Goal: Transaction & Acquisition: Obtain resource

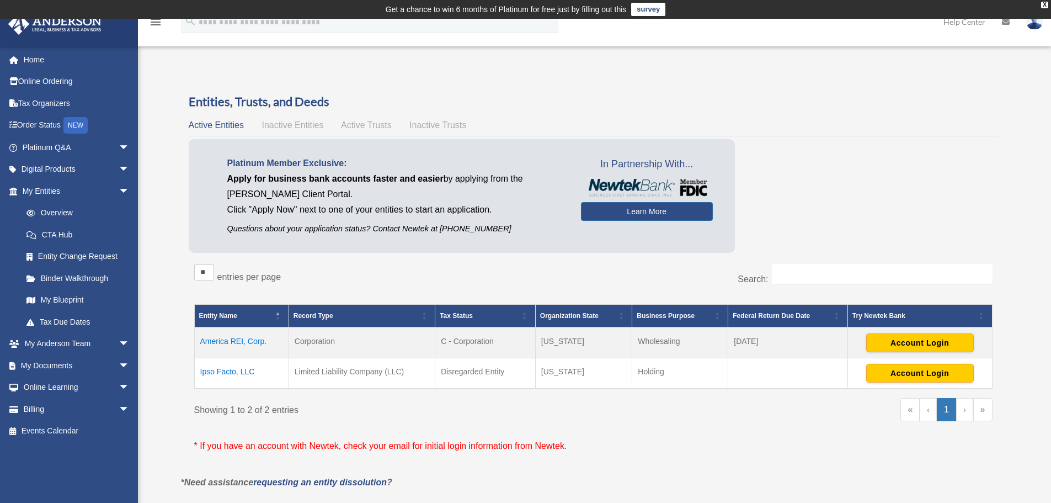
click at [244, 368] on td "Ipso Facto, LLC" at bounding box center [241, 373] width 94 height 31
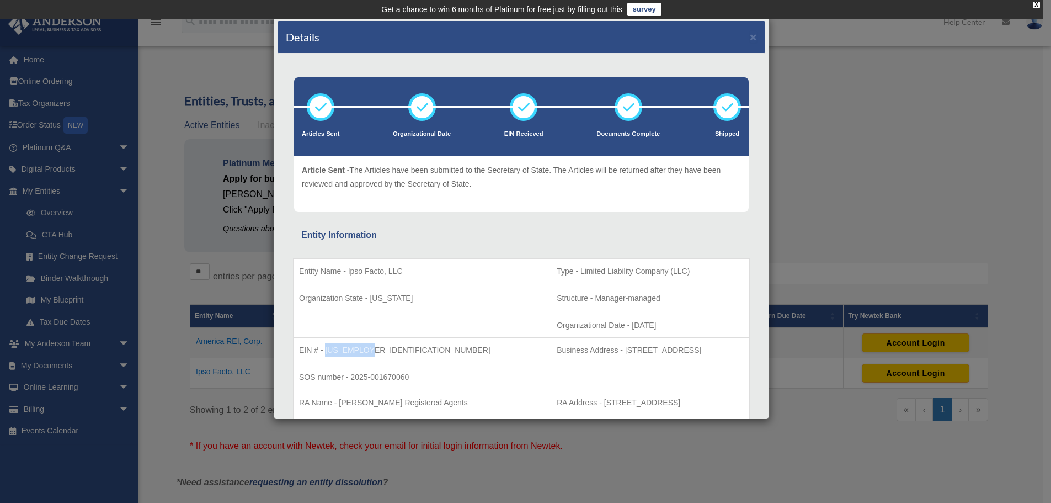
drag, startPoint x: 368, startPoint y: 350, endPoint x: 327, endPoint y: 351, distance: 41.4
click at [327, 351] on p "EIN # - 33-4927040" at bounding box center [422, 350] width 246 height 14
copy p "33-4927040"
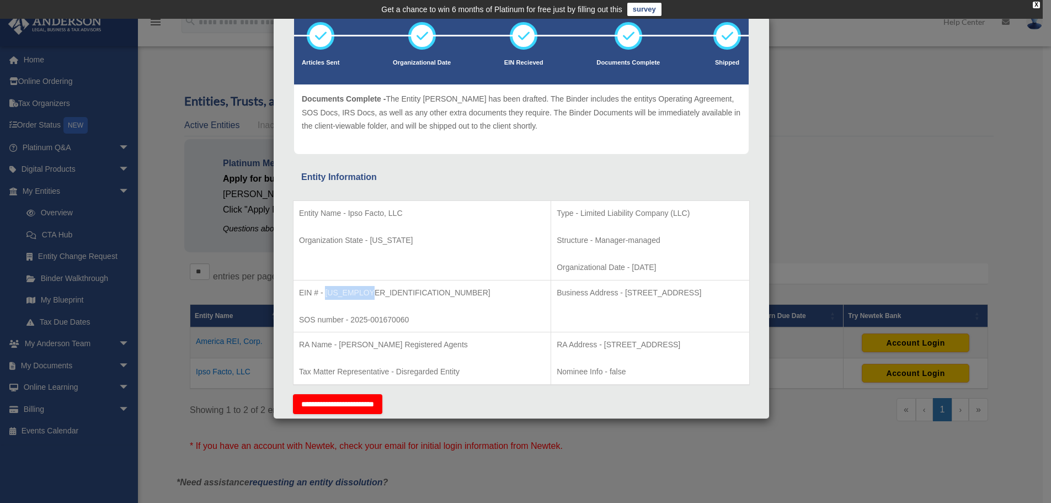
scroll to position [110, 0]
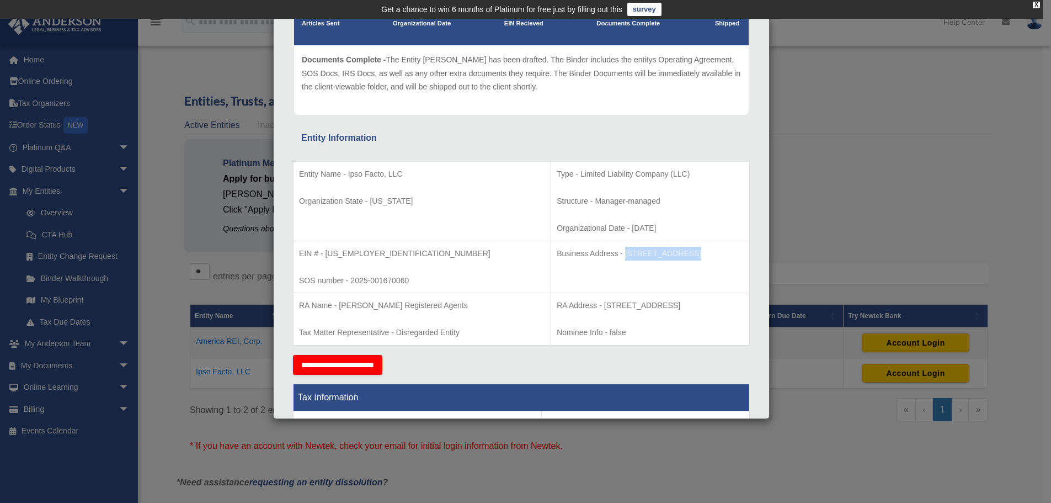
drag, startPoint x: 552, startPoint y: 252, endPoint x: 608, endPoint y: 250, distance: 56.3
click at [608, 250] on p "Business Address - [STREET_ADDRESS]" at bounding box center [650, 254] width 187 height 14
copy p "[STREET_ADDRESS]"
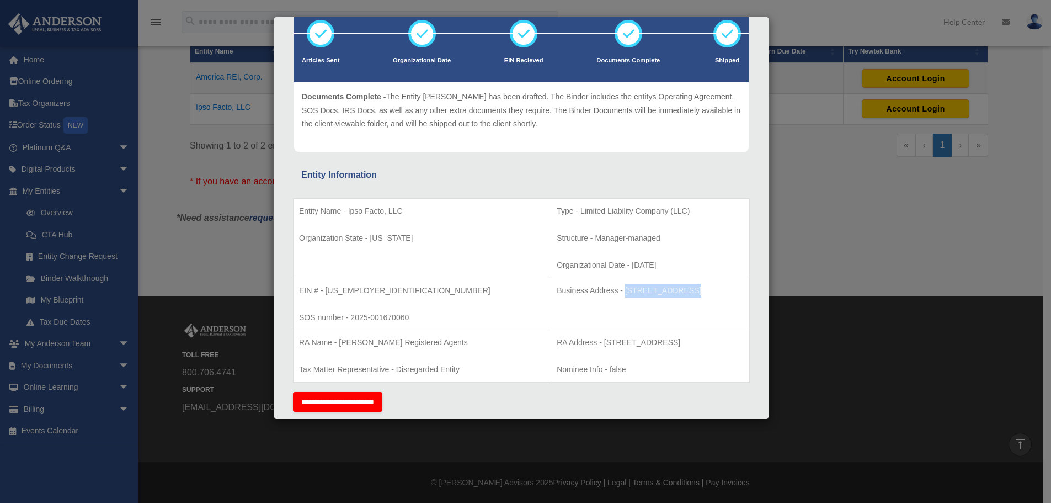
scroll to position [0, 0]
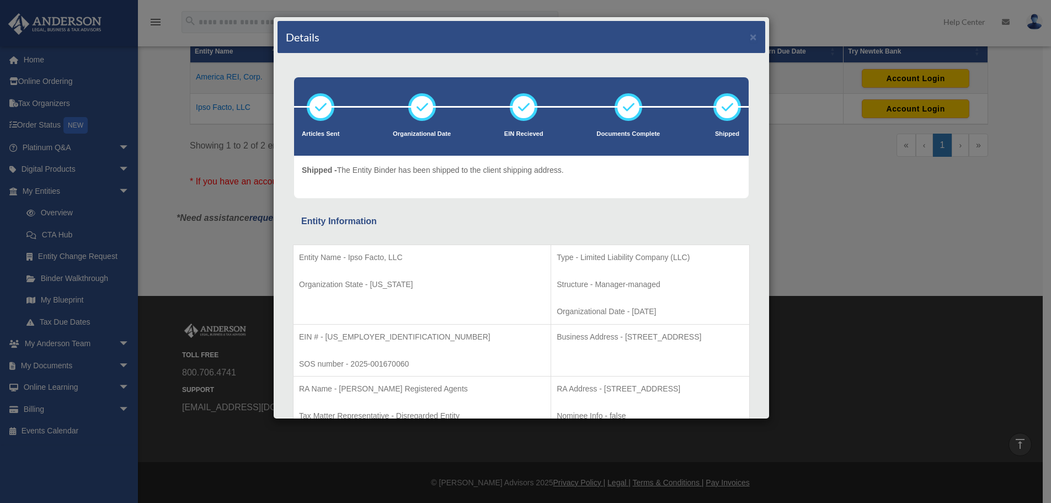
click at [812, 203] on div "Details × Articles Sent Organizational Date" at bounding box center [525, 251] width 1051 height 503
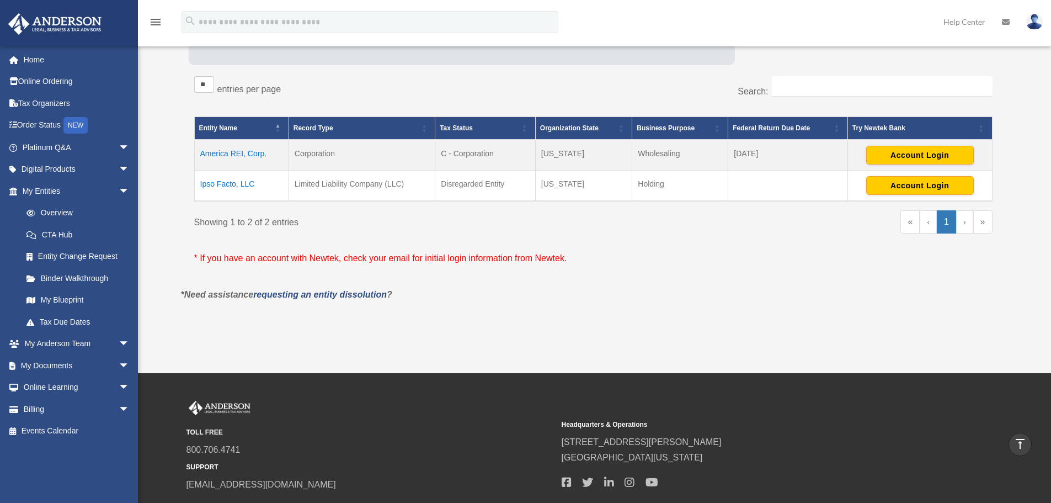
scroll to position [99, 0]
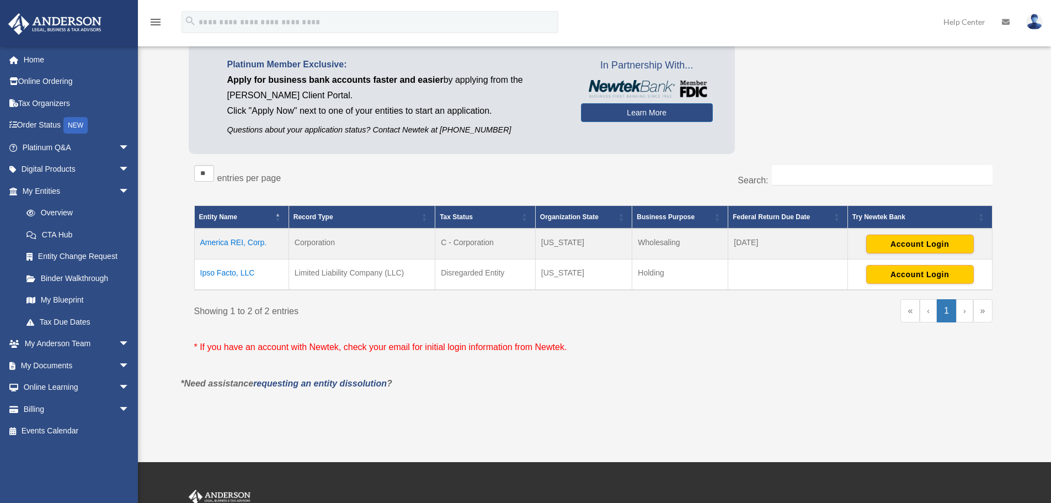
click at [228, 272] on td "Ipso Facto, LLC" at bounding box center [241, 274] width 94 height 31
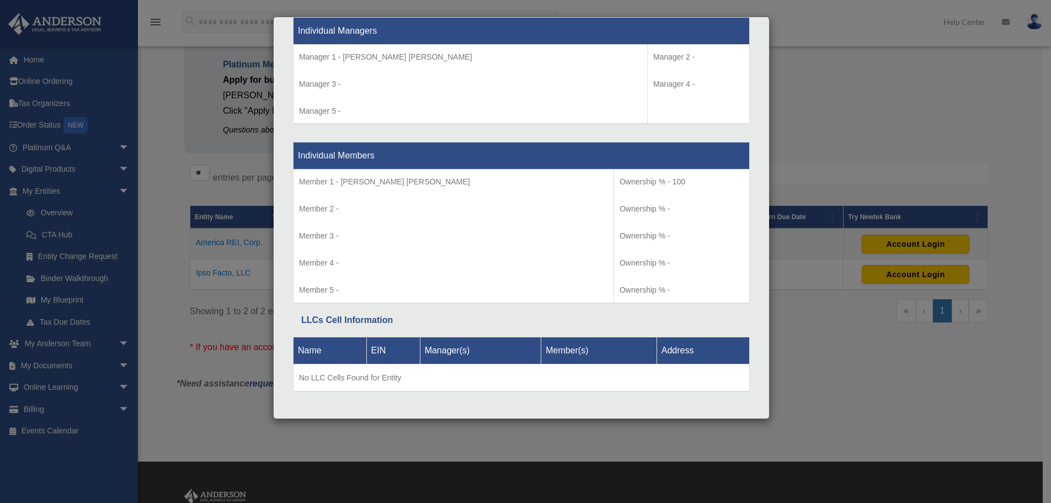
scroll to position [1053, 0]
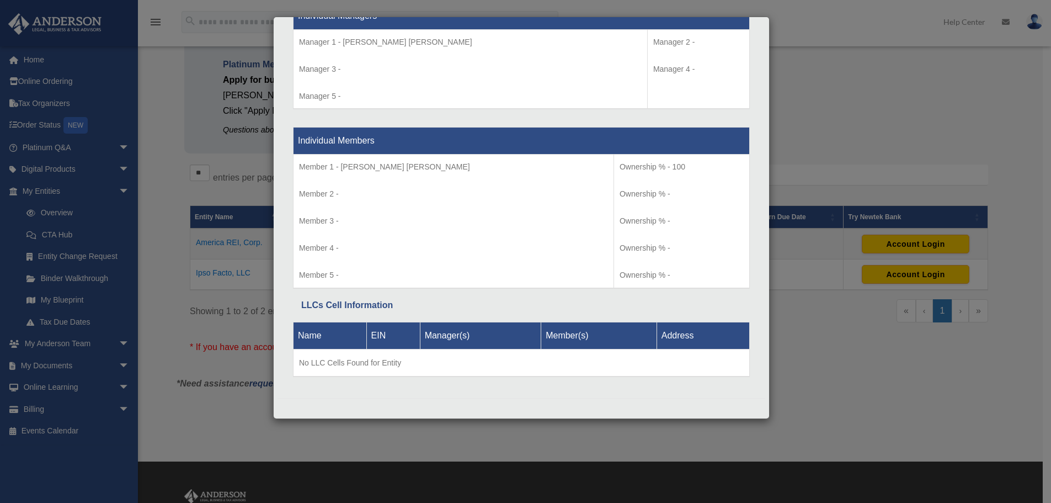
click at [808, 364] on div "Details × Articles Sent Organizational Date" at bounding box center [525, 251] width 1051 height 503
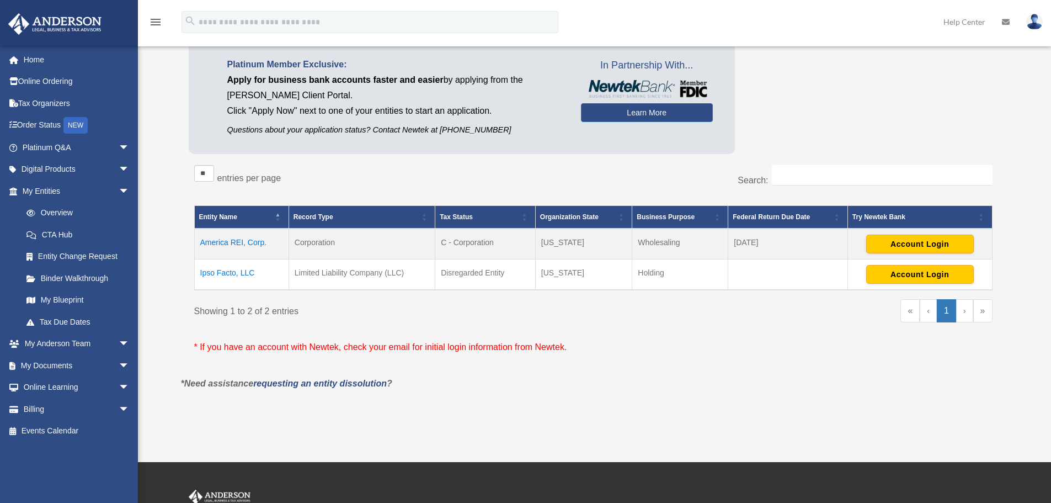
scroll to position [0, 0]
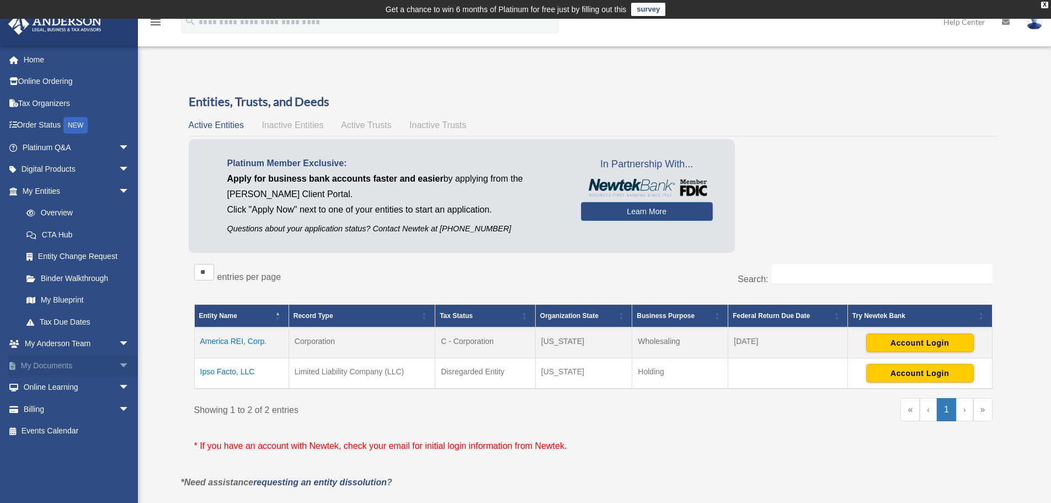
click at [59, 360] on link "My Documents arrow_drop_down" at bounding box center [77, 365] width 139 height 22
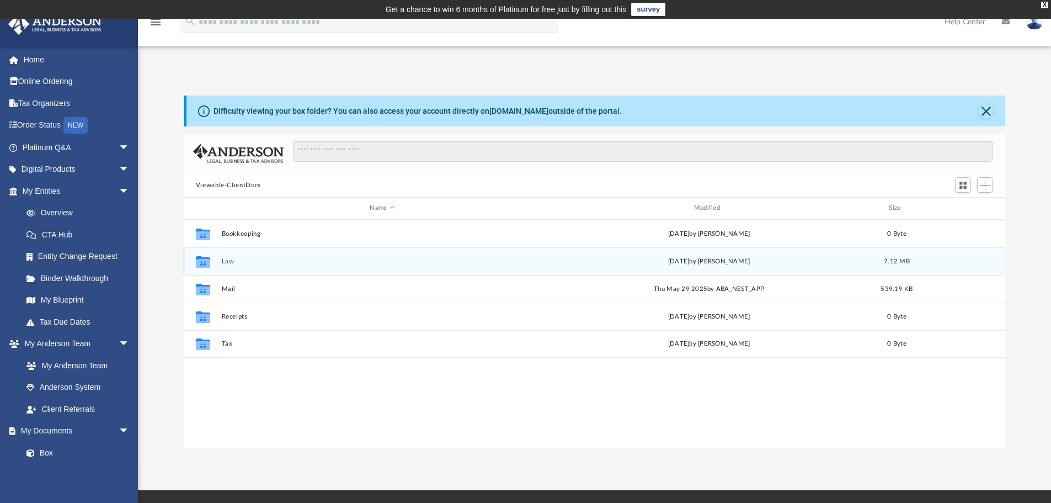
scroll to position [242, 813]
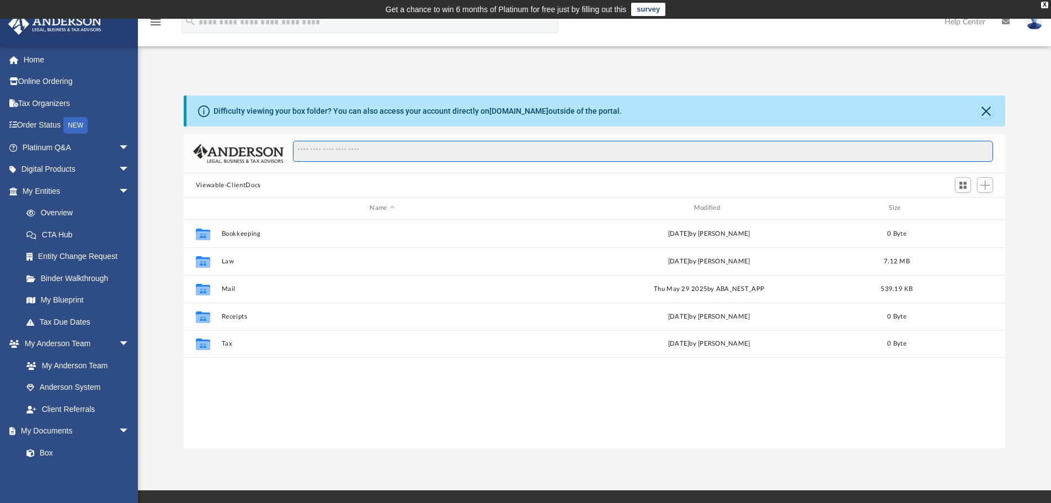
click at [356, 155] on input "Search files and folders" at bounding box center [643, 151] width 700 height 21
type input "****"
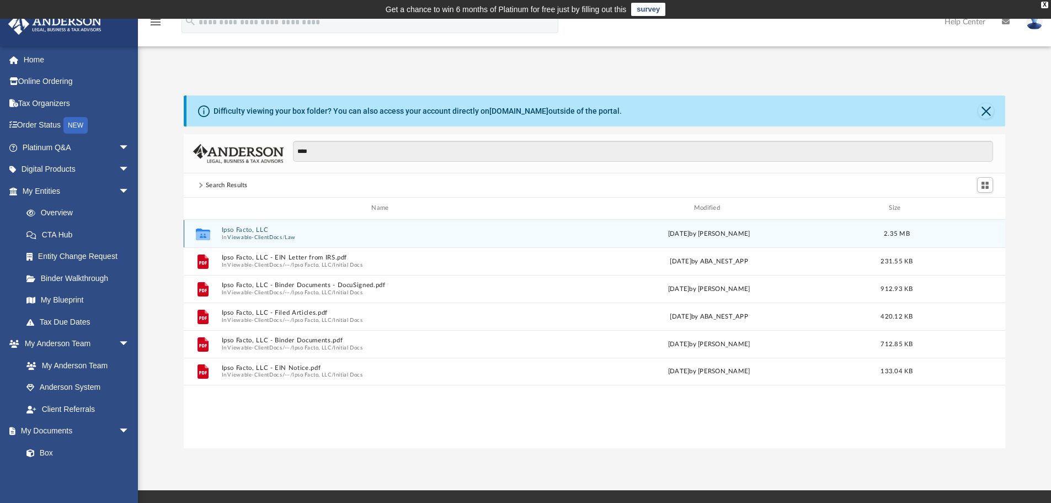
click at [263, 230] on button "Ipso Facto, LLC" at bounding box center [382, 229] width 322 height 7
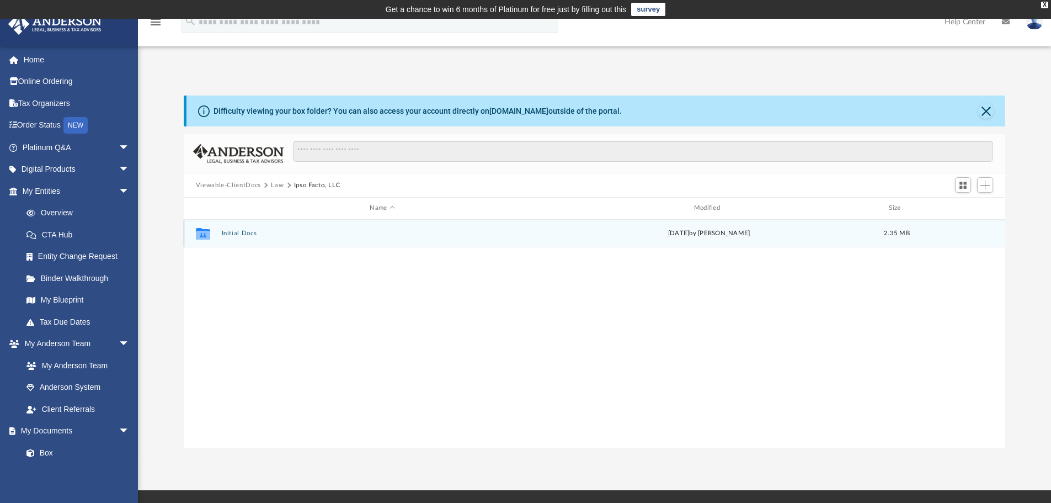
click at [247, 231] on button "Initial Docs" at bounding box center [382, 233] width 322 height 7
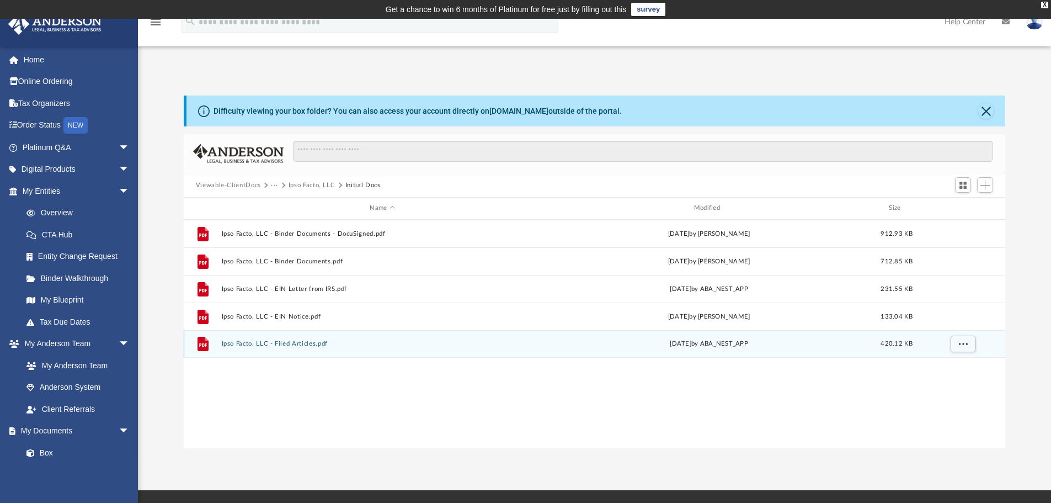
click at [248, 342] on button "Ipso Facto, LLC - Filed Articles.pdf" at bounding box center [382, 343] width 322 height 7
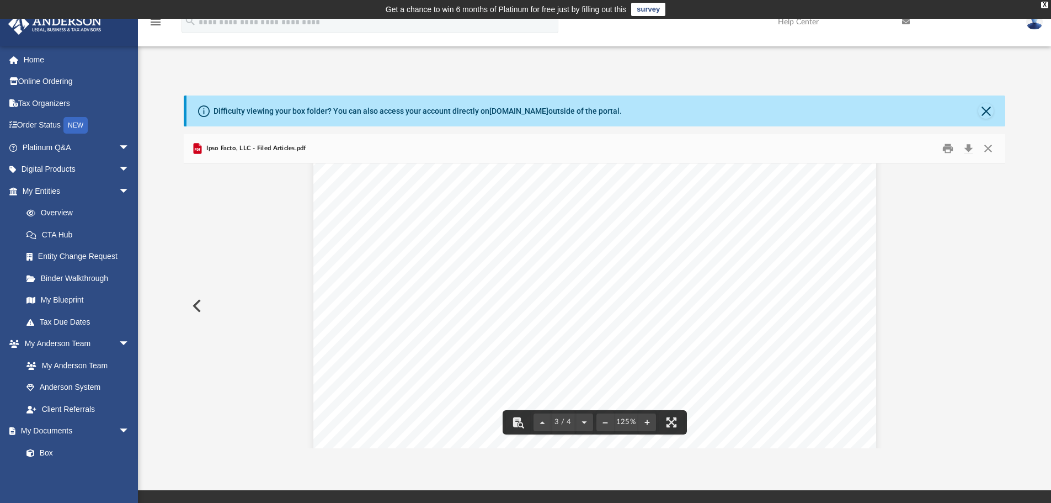
scroll to position [1646, 0]
drag, startPoint x: 1007, startPoint y: 337, endPoint x: 1009, endPoint y: 348, distance: 11.4
click at [1009, 348] on div "Difficulty viewing your box folder? You can also access your account directly o…" at bounding box center [594, 271] width 913 height 353
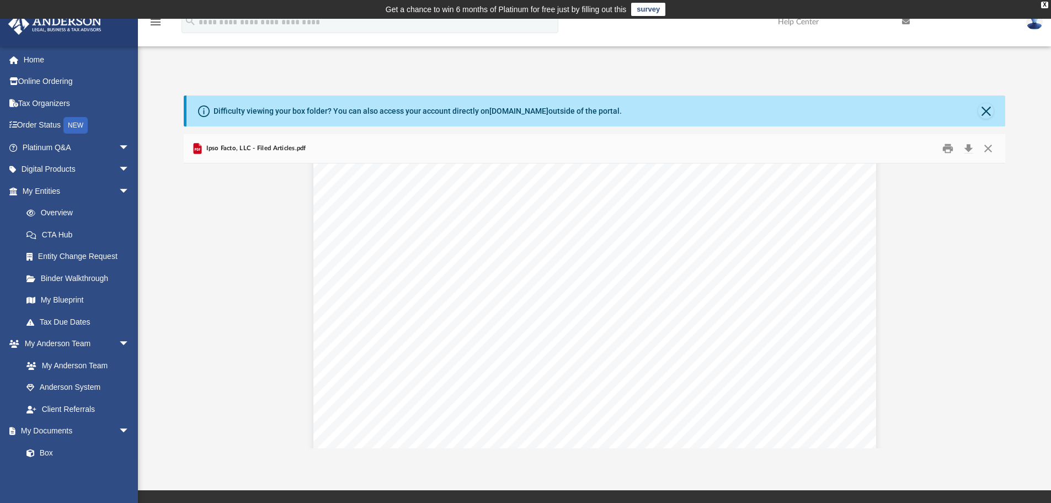
scroll to position [2695, 0]
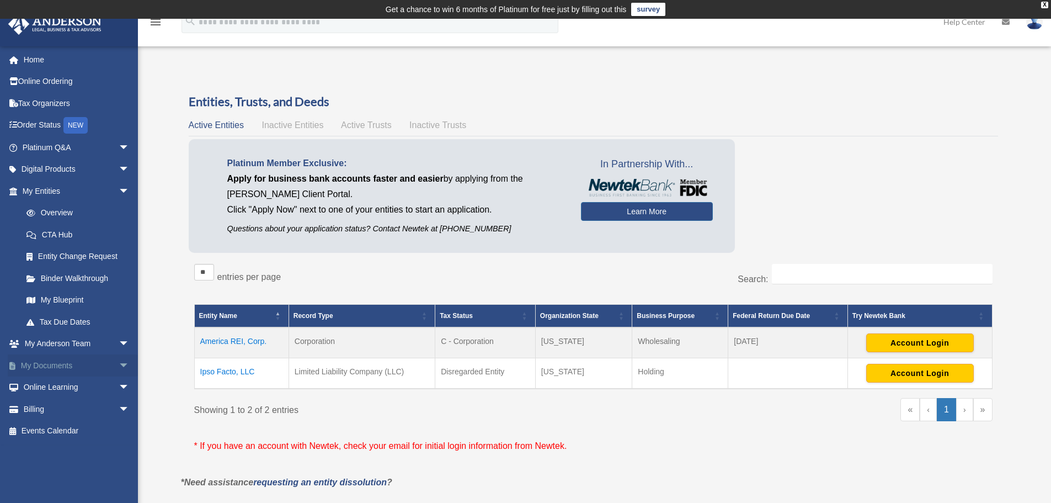
click at [73, 364] on link "My Documents arrow_drop_down" at bounding box center [77, 365] width 139 height 22
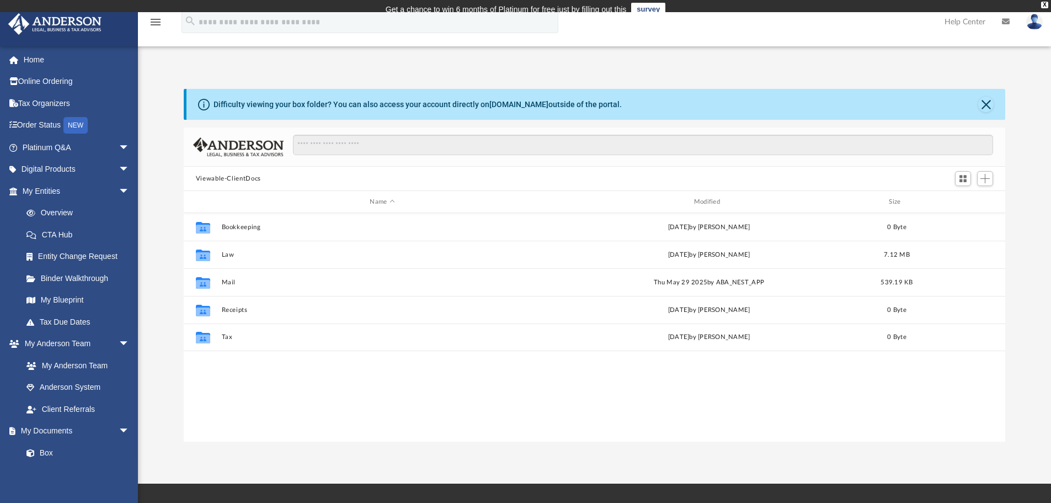
scroll to position [242, 813]
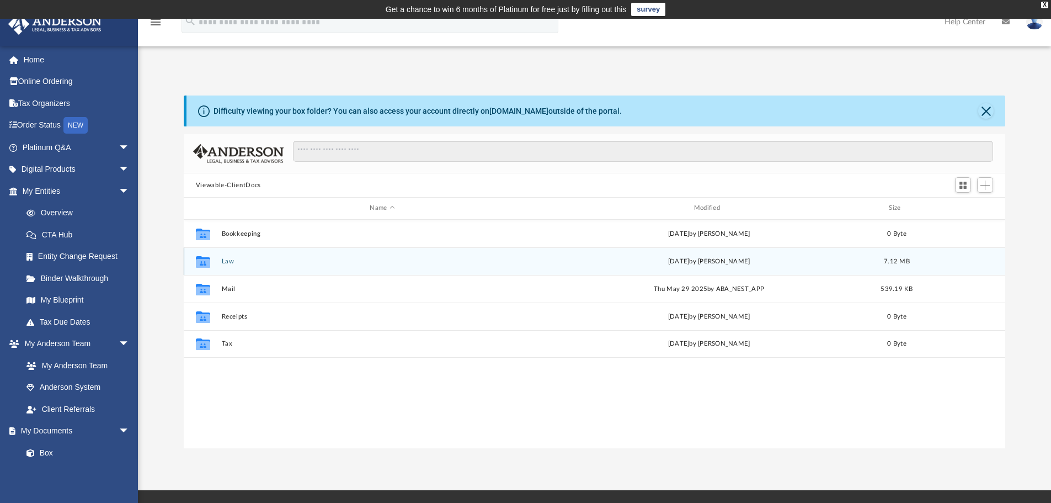
click at [234, 259] on button "Law" at bounding box center [382, 261] width 322 height 7
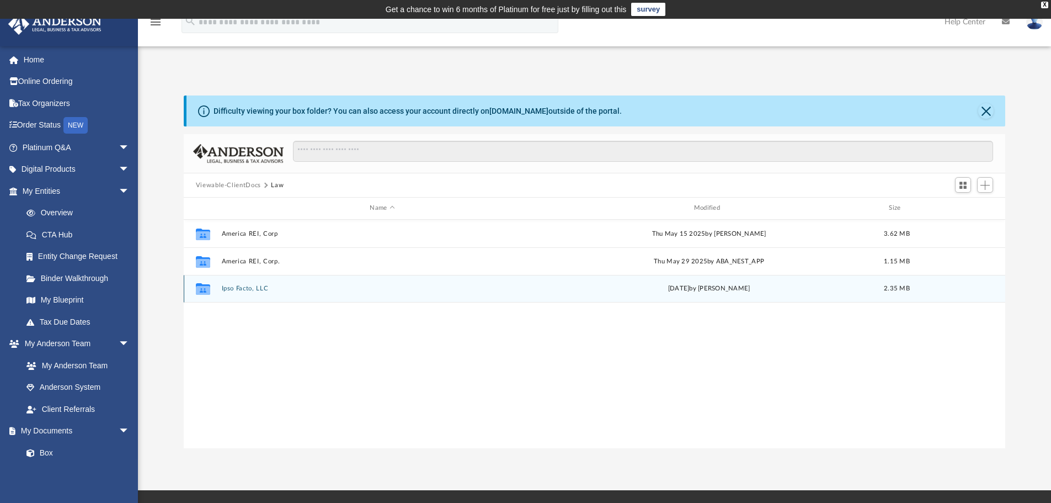
click at [252, 287] on button "Ipso Facto, LLC" at bounding box center [382, 288] width 322 height 7
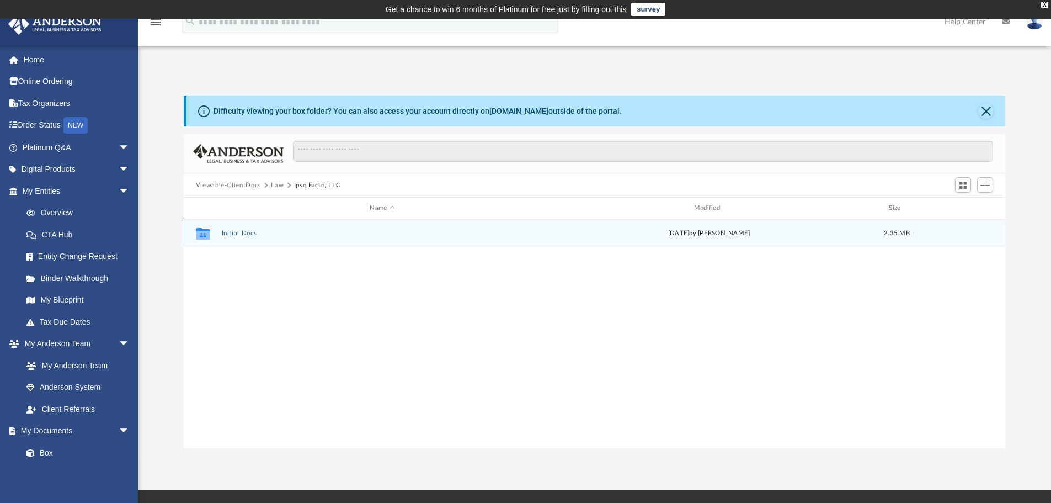
click at [242, 235] on button "Initial Docs" at bounding box center [382, 233] width 322 height 7
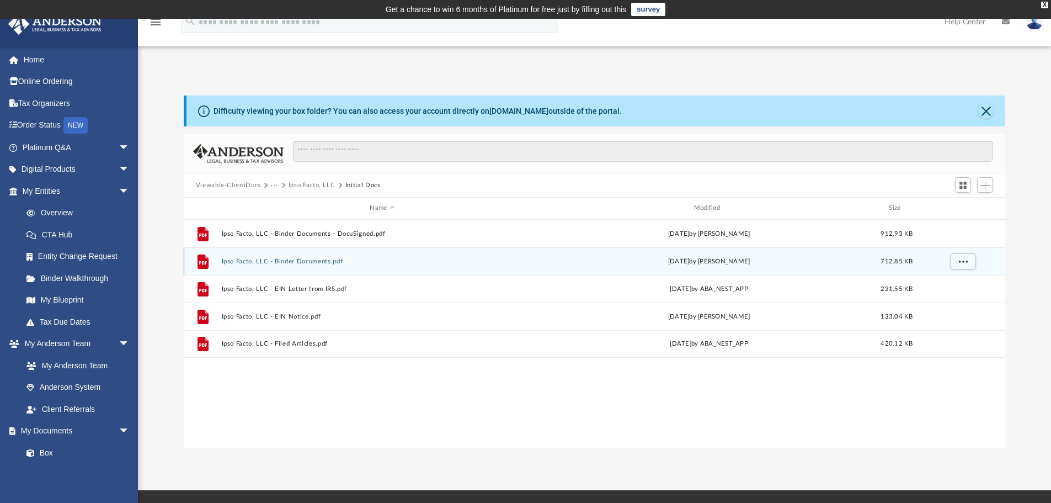
click at [252, 258] on button "Ipso Facto, LLC - Binder Documents.pdf" at bounding box center [382, 261] width 322 height 7
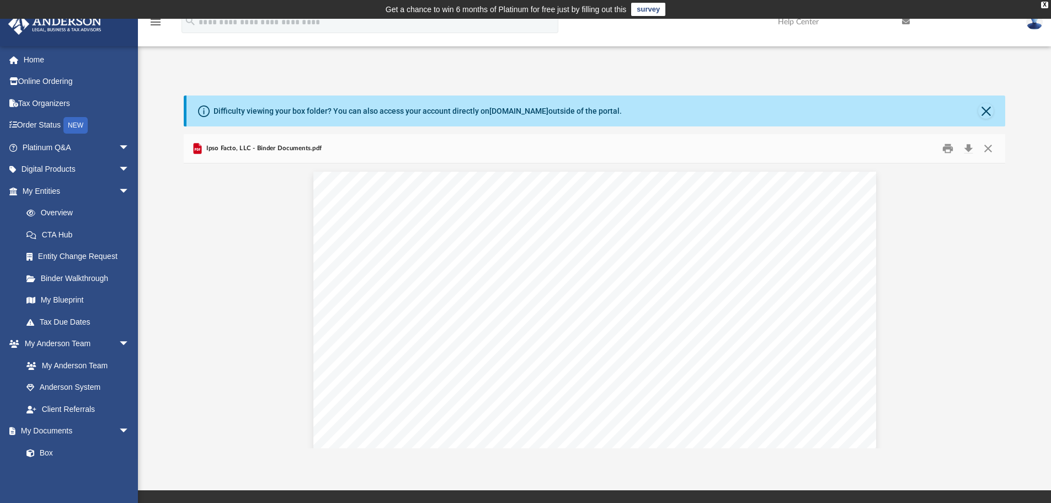
scroll to position [3311, 0]
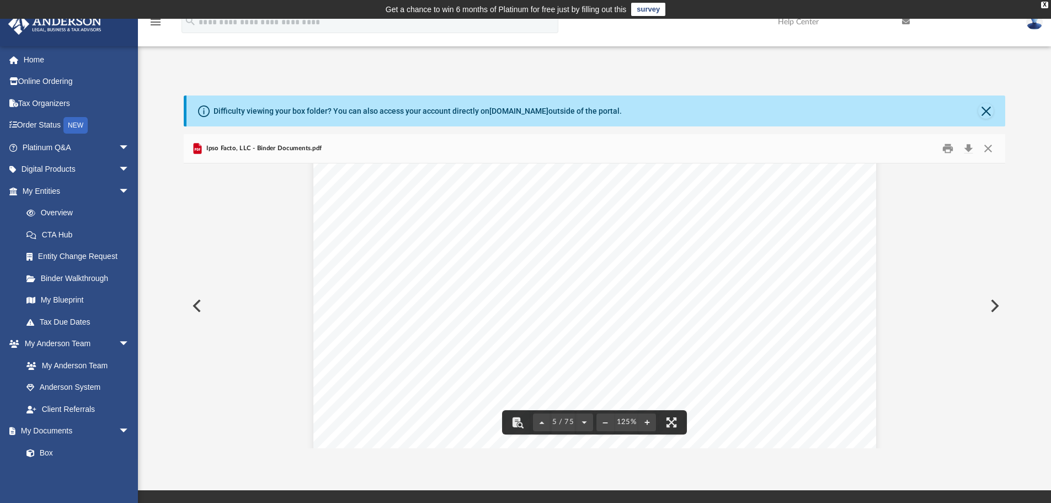
click at [197, 306] on button "Preview" at bounding box center [196, 305] width 24 height 31
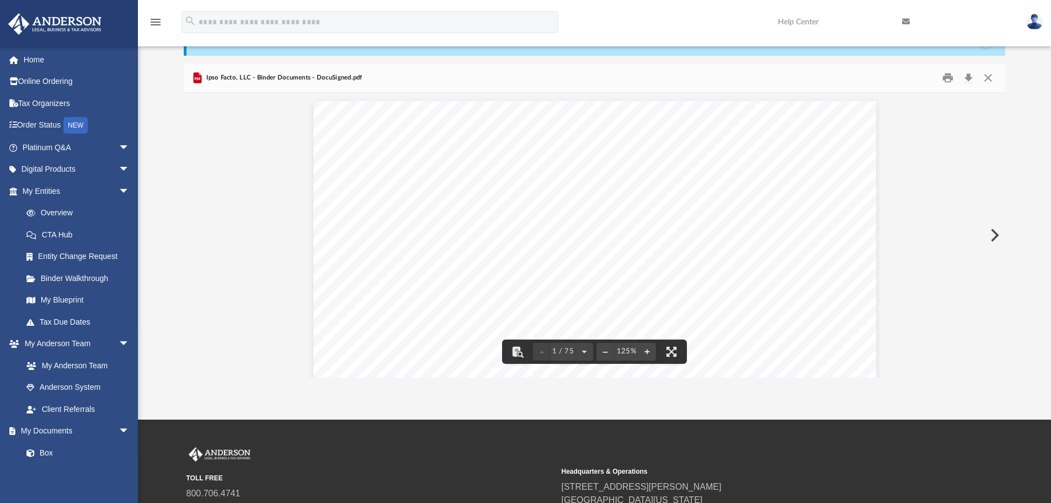
scroll to position [0, 0]
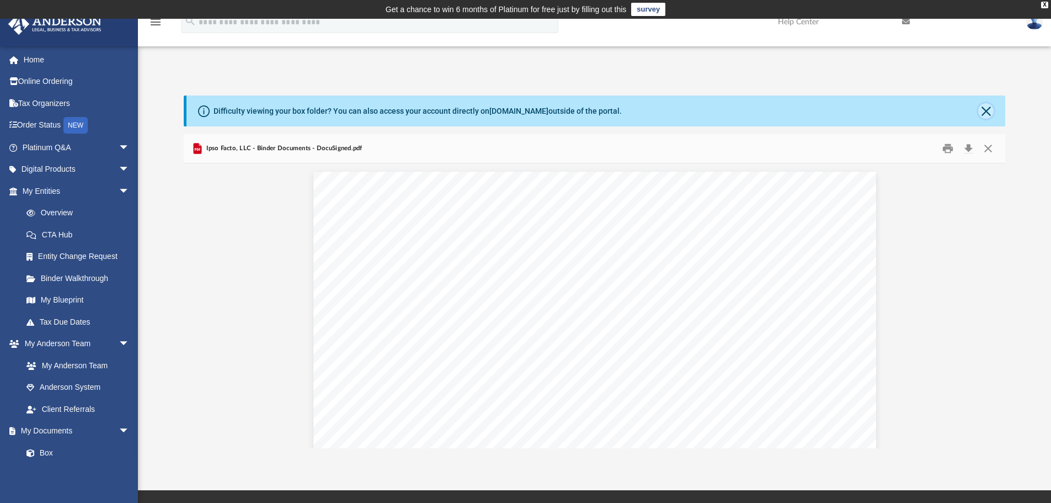
click at [989, 109] on button "Close" at bounding box center [986, 110] width 15 height 15
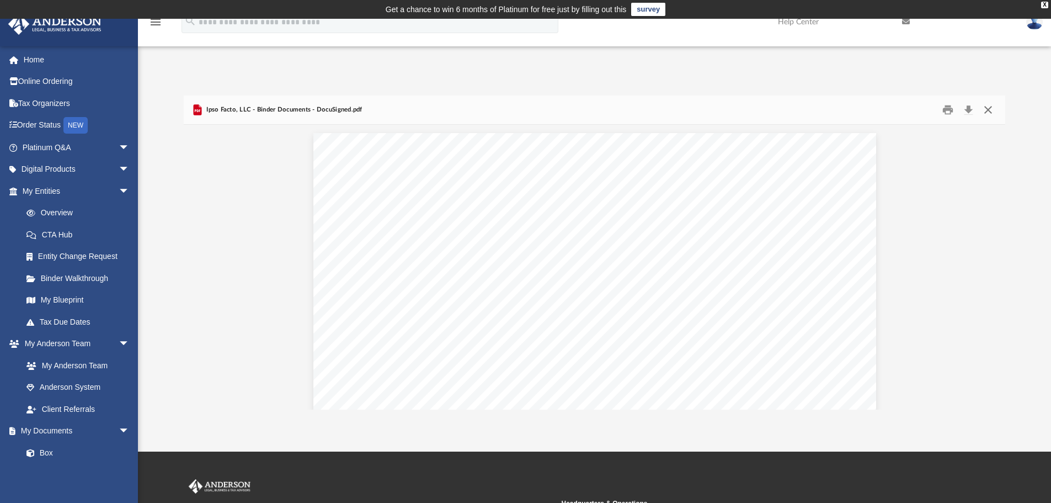
click at [990, 109] on button "Close" at bounding box center [989, 110] width 20 height 17
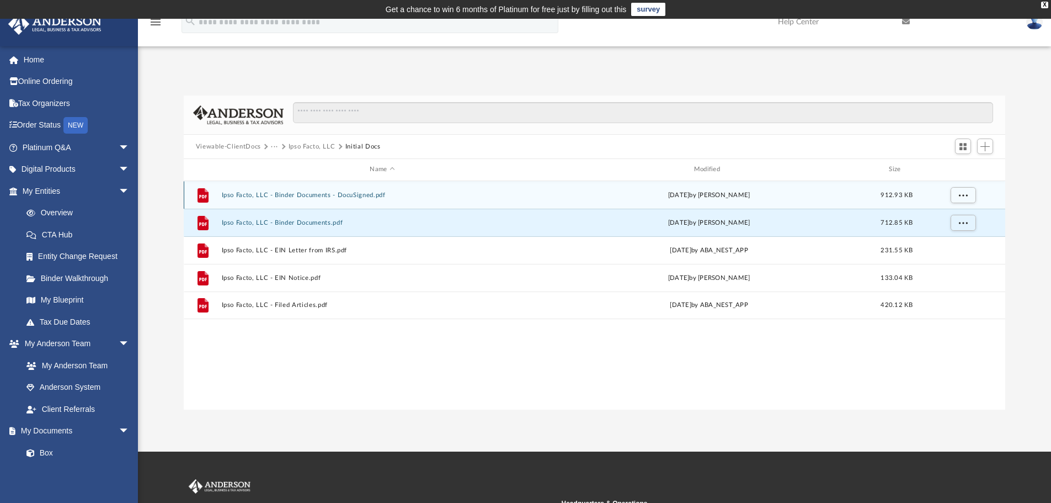
click at [316, 189] on div "File Ipso Facto, LLC - Binder Documents - DocuSigned.pdf Mon May 5 2025 by Mya …" at bounding box center [595, 195] width 822 height 28
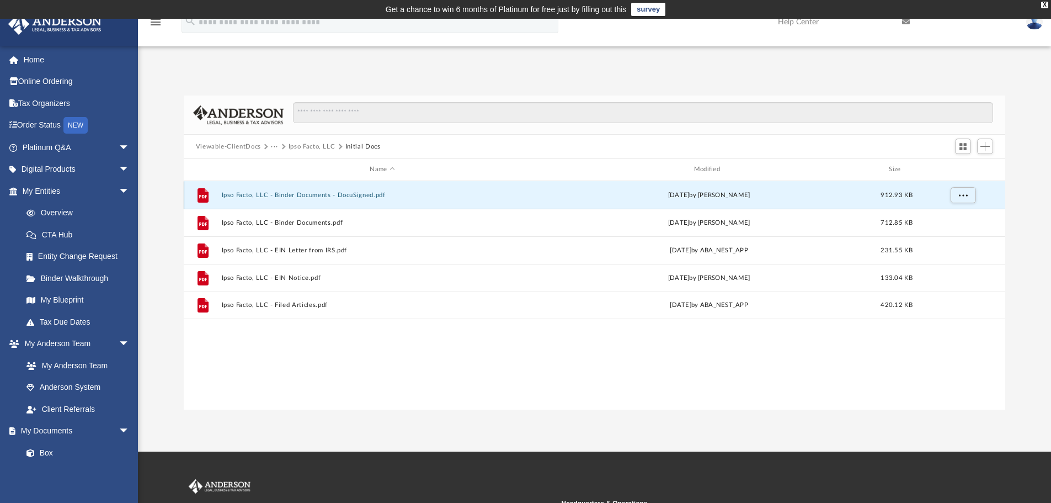
click at [321, 193] on button "Ipso Facto, LLC - Binder Documents - DocuSigned.pdf" at bounding box center [382, 195] width 322 height 7
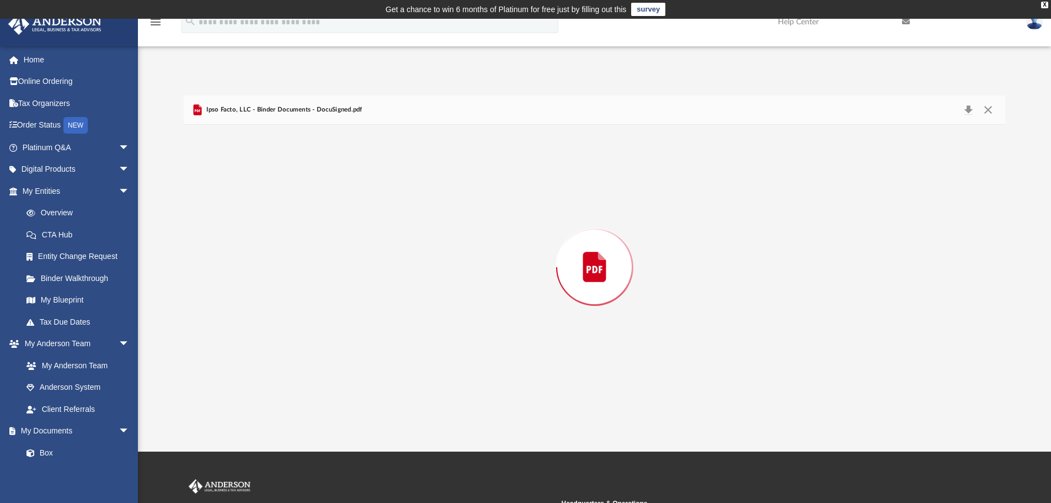
click at [321, 193] on div "Preview" at bounding box center [595, 267] width 822 height 285
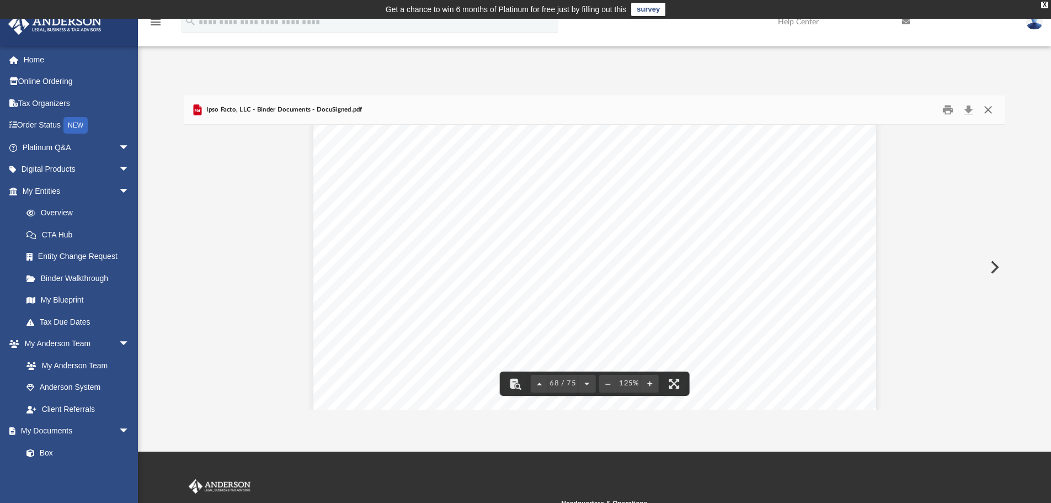
click at [985, 105] on button "Close" at bounding box center [989, 110] width 20 height 17
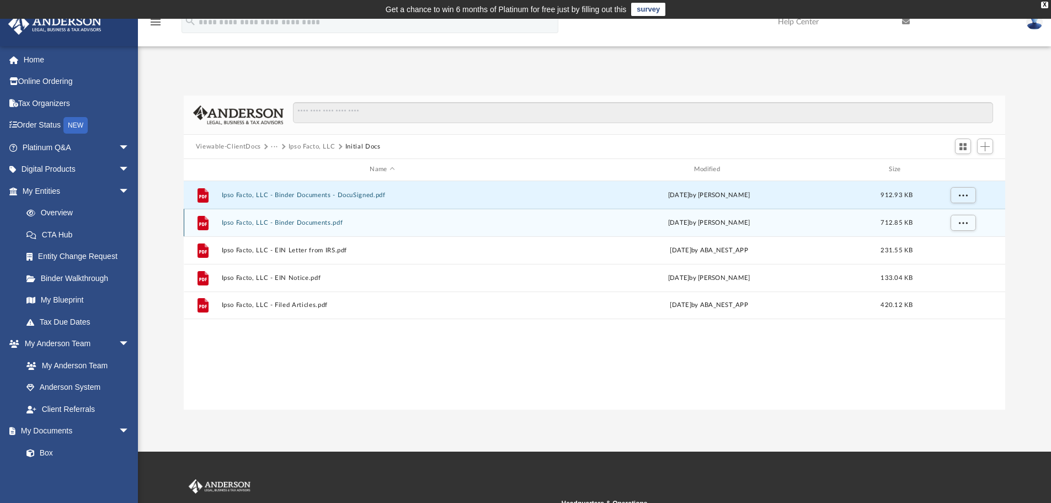
click at [334, 221] on button "Ipso Facto, LLC - Binder Documents.pdf" at bounding box center [382, 222] width 322 height 7
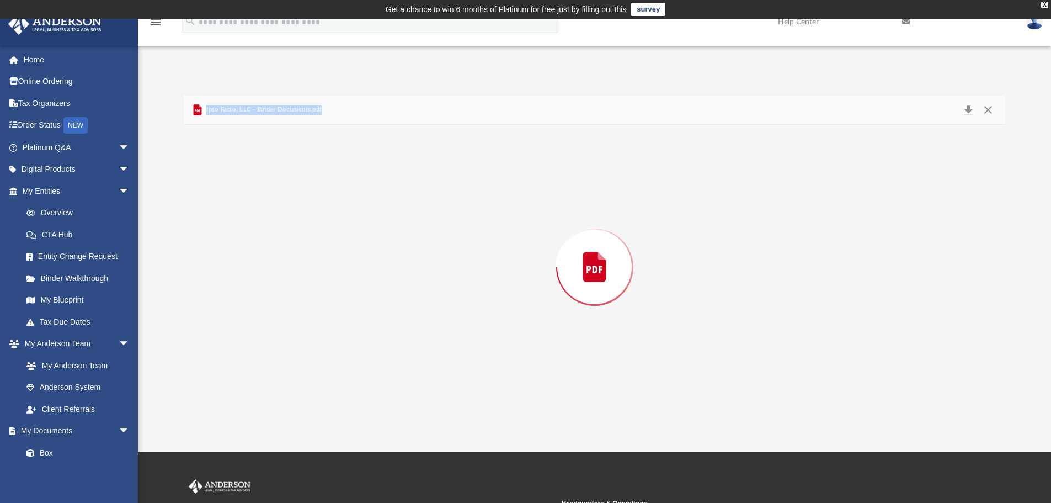
scroll to position [2980, 0]
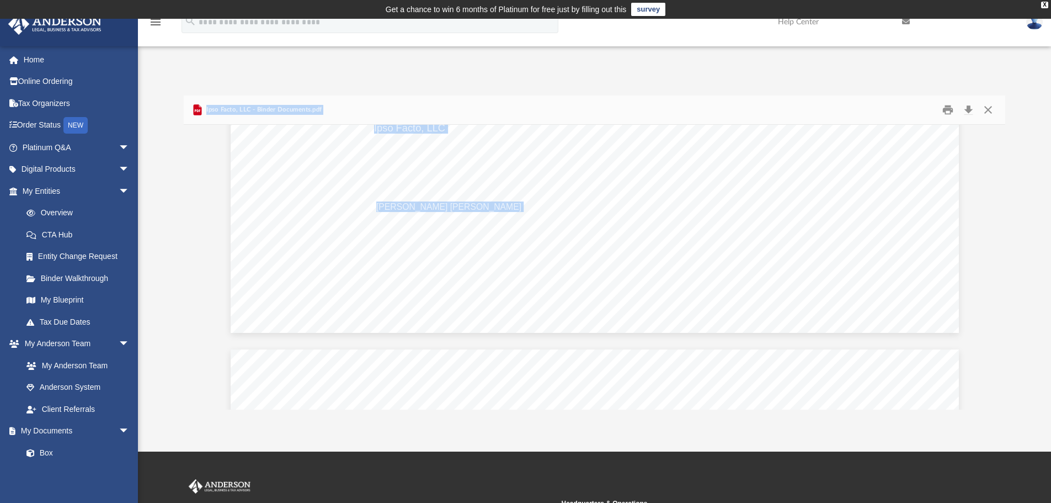
scroll to position [50777, 0]
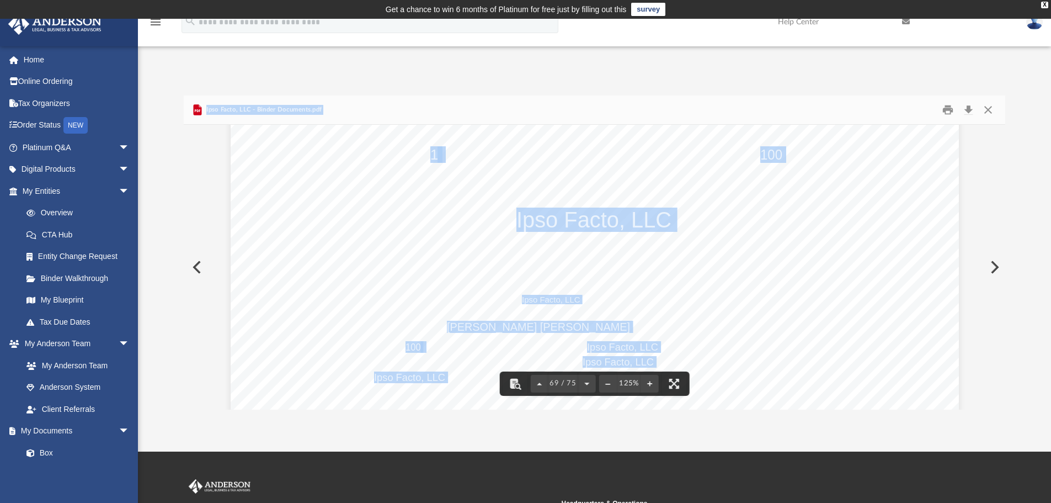
click at [824, 320] on div "1 100 Ipso Facto, LLC Michael Charles Wesley McNairy IV Ipso Facto, LLC Ipso Fa…" at bounding box center [595, 300] width 728 height 563
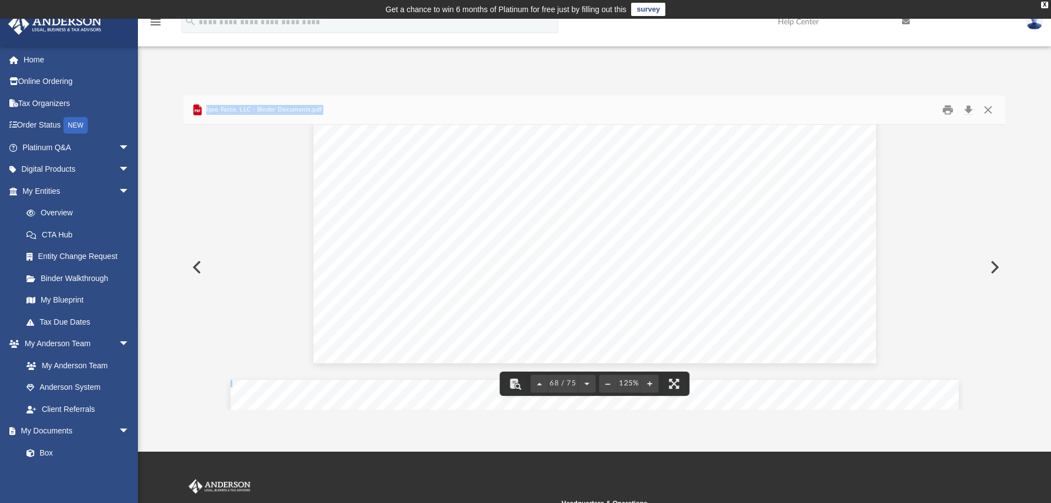
scroll to position [50225, 0]
click at [972, 109] on button "Download" at bounding box center [969, 110] width 20 height 17
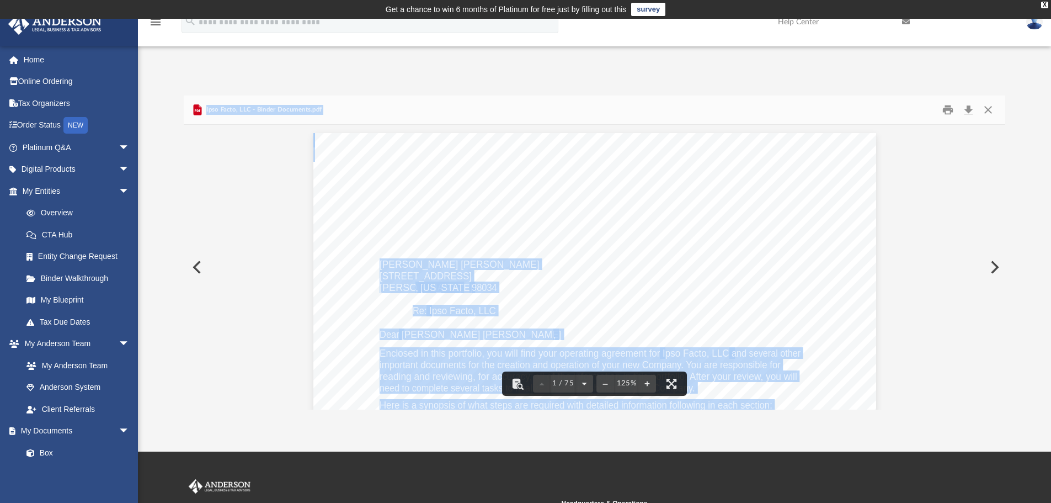
click at [806, 220] on div "Michael Charles Wesley McNairy IV 13159 107th PL NE Kirkland , Washington 98034…" at bounding box center [594, 497] width 563 height 728
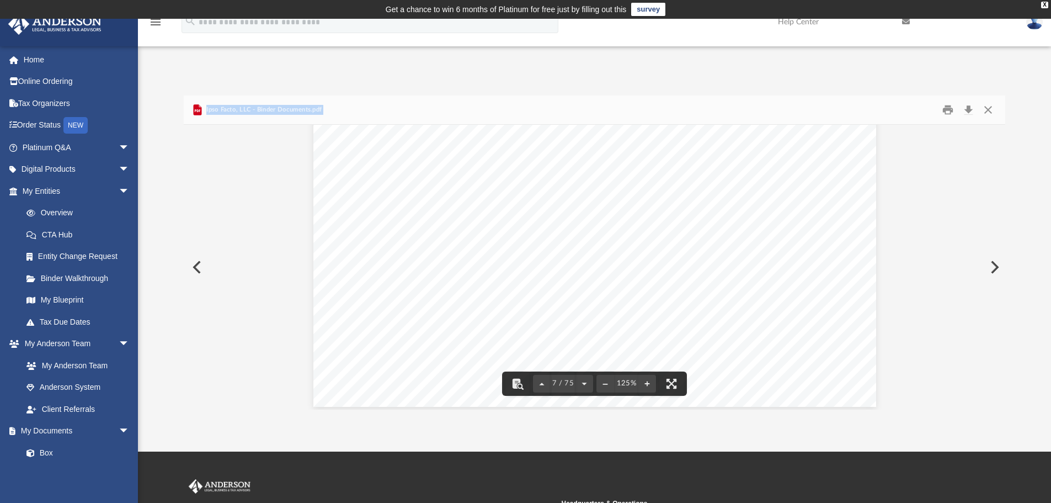
scroll to position [4912, 0]
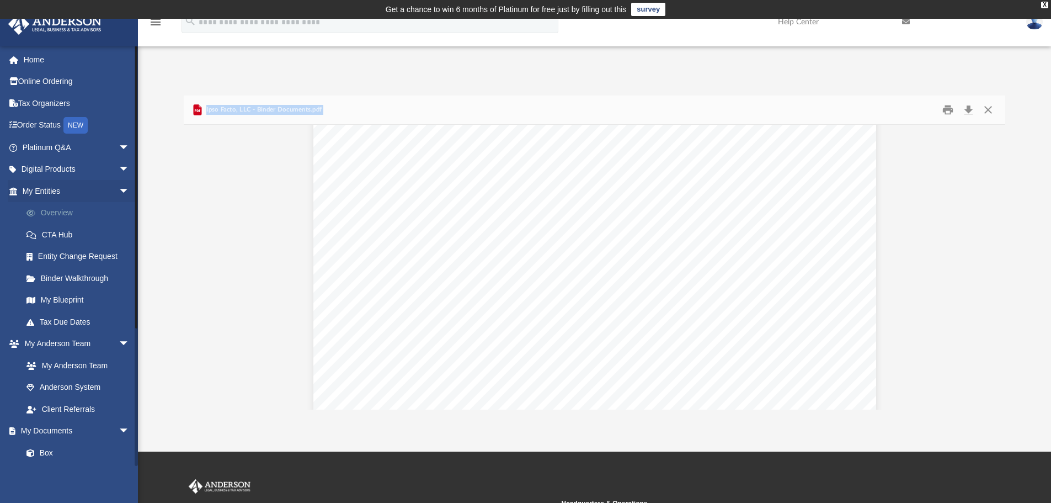
click at [55, 212] on link "Overview" at bounding box center [80, 213] width 131 height 22
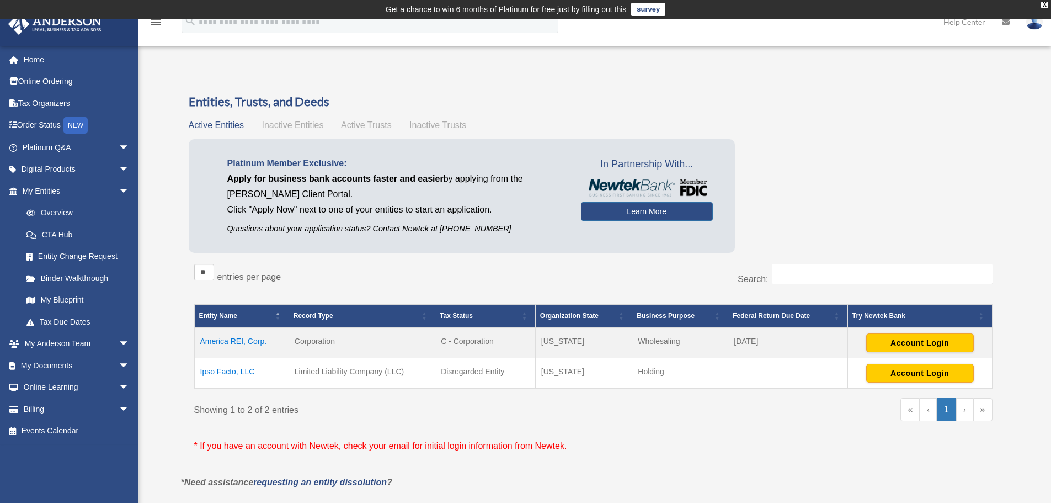
click at [219, 373] on td "Ipso Facto, LLC" at bounding box center [241, 373] width 94 height 31
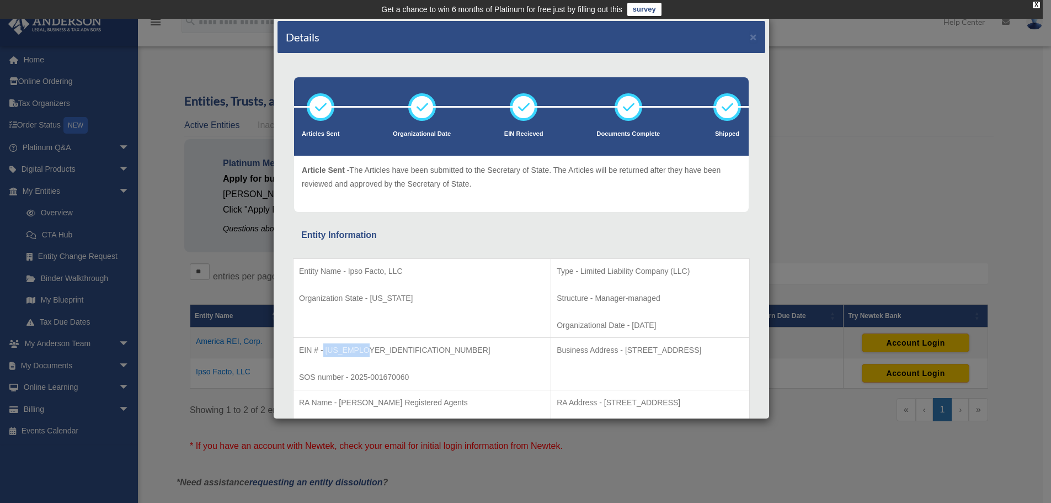
drag, startPoint x: 324, startPoint y: 347, endPoint x: 364, endPoint y: 349, distance: 39.8
click at [364, 349] on p "EIN # - [US_EMPLOYER_IDENTIFICATION_NUMBER]" at bounding box center [422, 350] width 246 height 14
click at [332, 344] on p "EIN # - [US_EMPLOYER_IDENTIFICATION_NUMBER]" at bounding box center [422, 350] width 246 height 14
drag, startPoint x: 326, startPoint y: 347, endPoint x: 365, endPoint y: 348, distance: 39.2
click at [365, 348] on p "EIN # - [US_EMPLOYER_IDENTIFICATION_NUMBER]" at bounding box center [422, 350] width 246 height 14
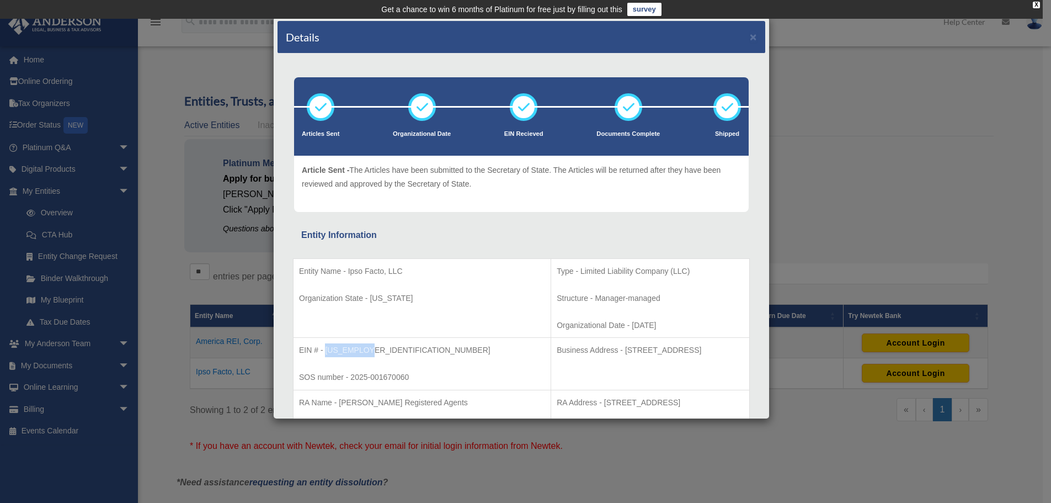
copy p "[US_EMPLOYER_IDENTIFICATION_NUMBER]"
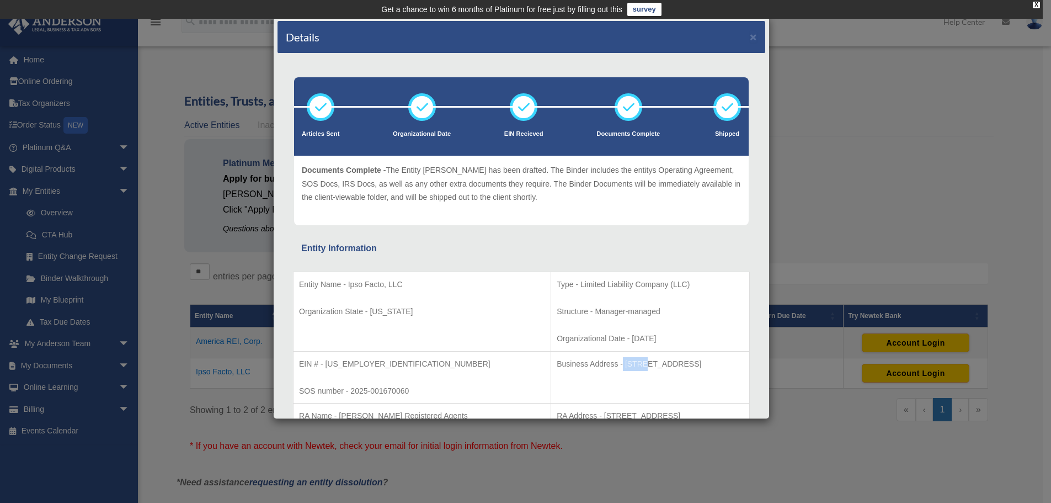
drag, startPoint x: 550, startPoint y: 363, endPoint x: 570, endPoint y: 362, distance: 19.9
click at [570, 362] on p "Business Address - [STREET_ADDRESS]" at bounding box center [650, 364] width 187 height 14
click at [557, 361] on p "Business Address - [STREET_ADDRESS]" at bounding box center [650, 364] width 187 height 14
drag, startPoint x: 551, startPoint y: 361, endPoint x: 609, endPoint y: 363, distance: 58.0
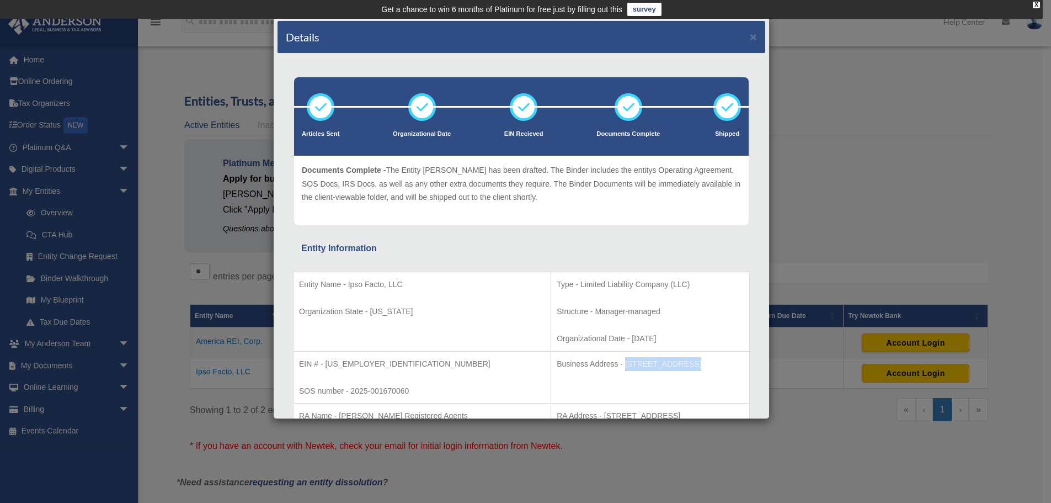
click at [609, 363] on p "Business Address - [STREET_ADDRESS]" at bounding box center [650, 364] width 187 height 14
copy p "[STREET_ADDRESS]"
drag, startPoint x: 373, startPoint y: 360, endPoint x: 326, endPoint y: 364, distance: 46.5
click at [326, 364] on p "EIN # - 33-4927040" at bounding box center [422, 364] width 246 height 14
copy p "33-4927040"
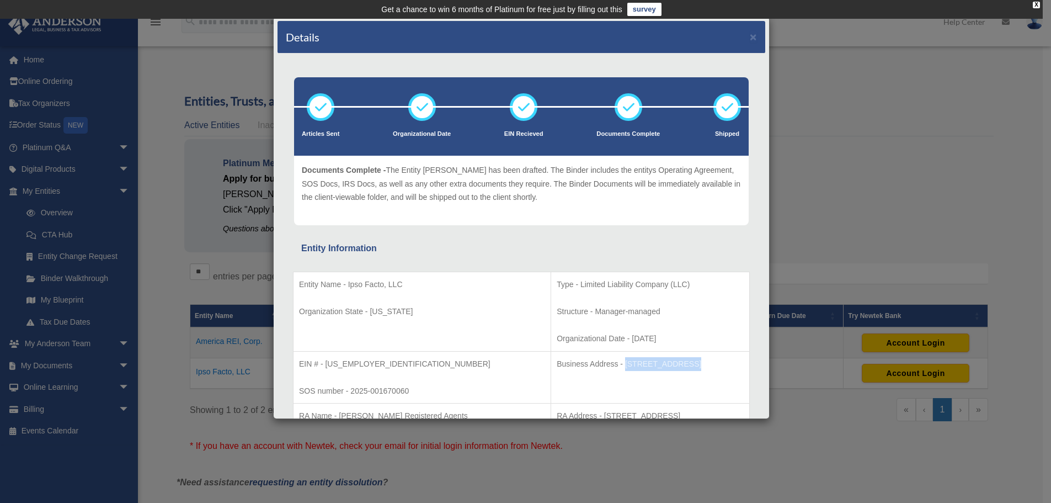
drag, startPoint x: 552, startPoint y: 363, endPoint x: 610, endPoint y: 368, distance: 58.2
click at [610, 368] on p "Business Address - 1718 Capitol Ave., Cheyenne, WY 82001" at bounding box center [650, 364] width 187 height 14
copy p "1718 Capitol Ave"
click at [750, 39] on button "×" at bounding box center [753, 37] width 7 height 12
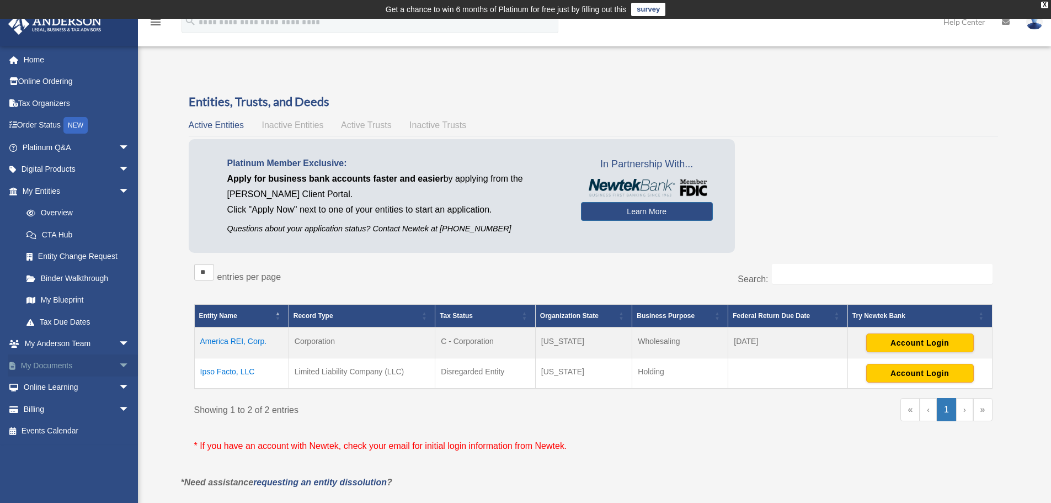
click at [59, 361] on link "My Documents arrow_drop_down" at bounding box center [77, 365] width 139 height 22
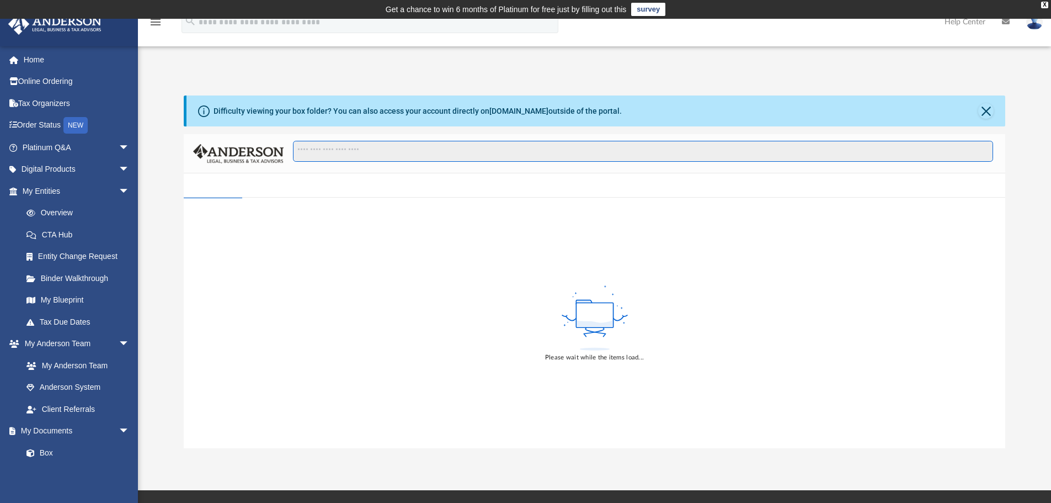
click at [381, 150] on input "Search files and folders" at bounding box center [643, 151] width 700 height 21
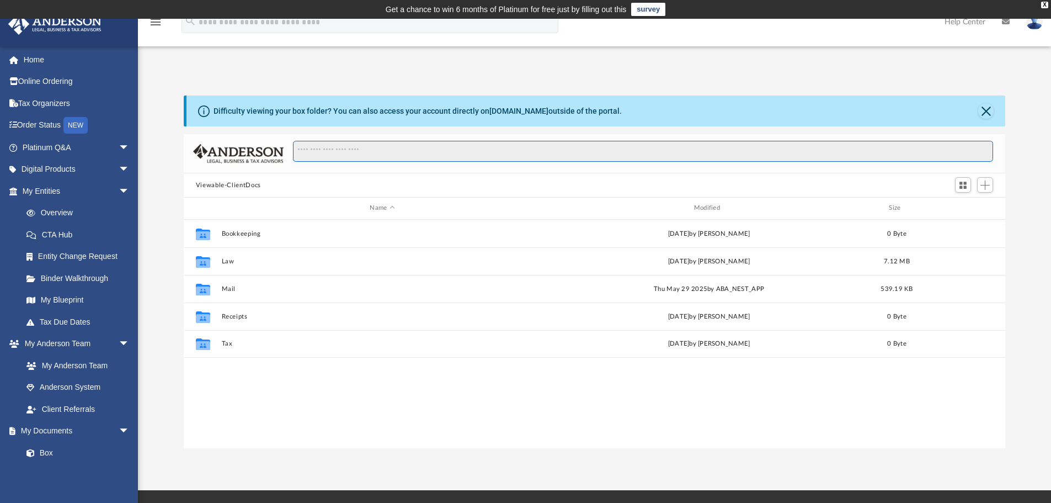
scroll to position [242, 813]
type input "****"
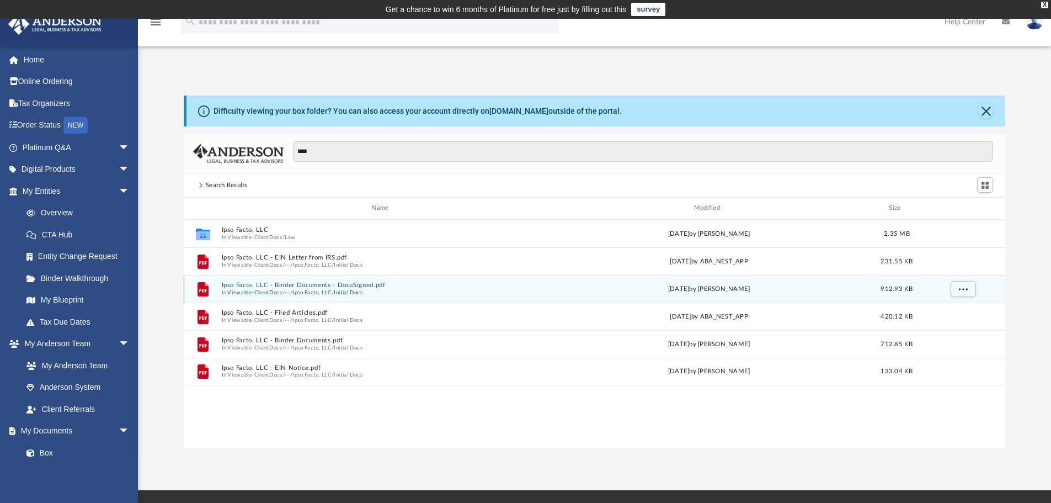
click at [286, 282] on button "Ipso Facto, LLC - Binder Documents - DocuSigned.pdf" at bounding box center [382, 284] width 322 height 7
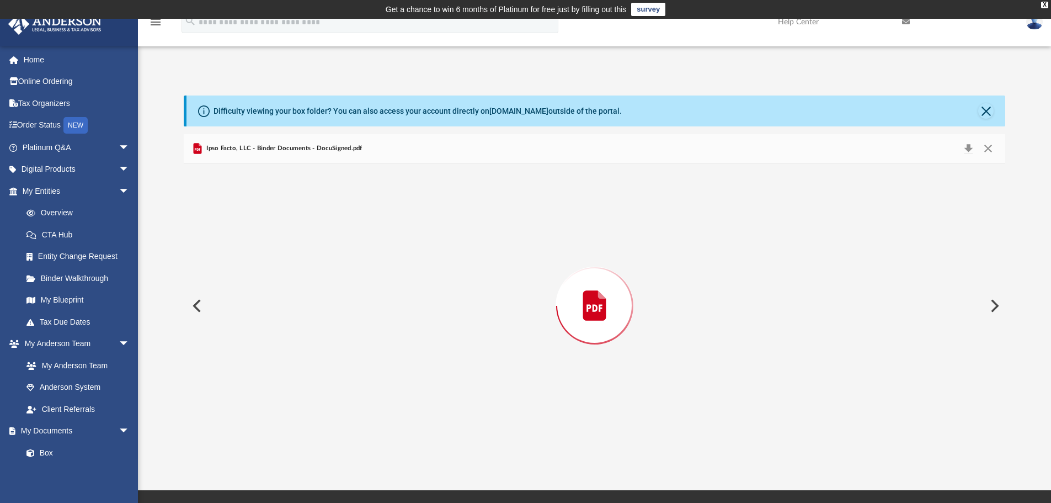
scroll to position [49918, 0]
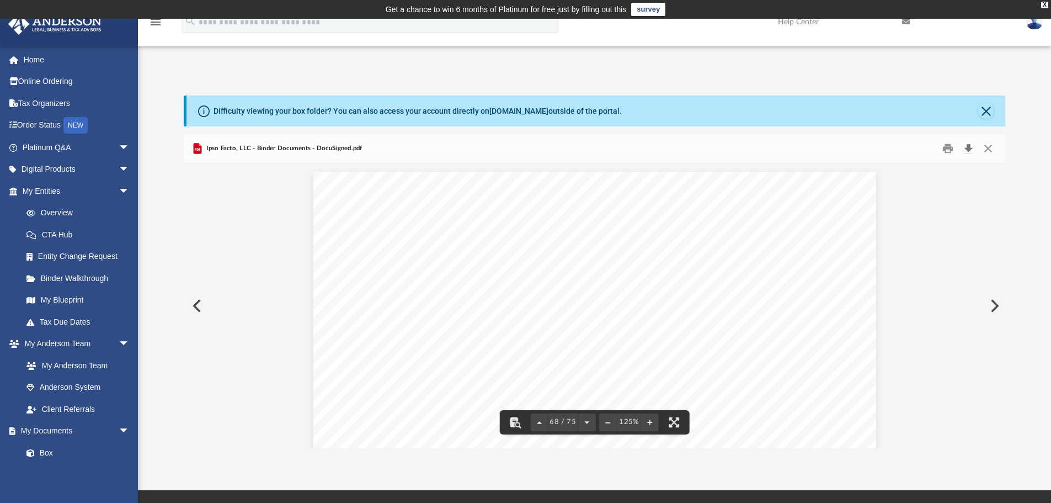
click at [969, 143] on button "Download" at bounding box center [969, 148] width 20 height 17
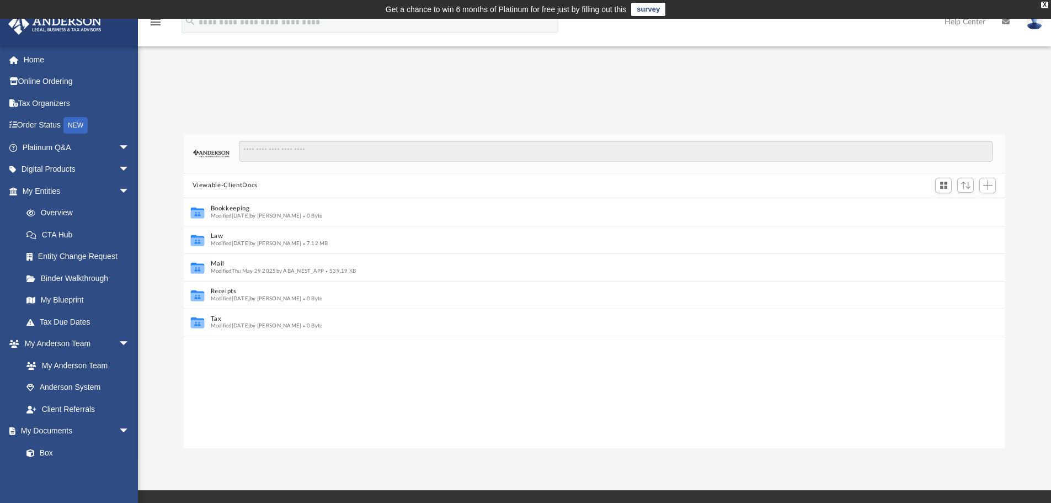
scroll to position [9, 9]
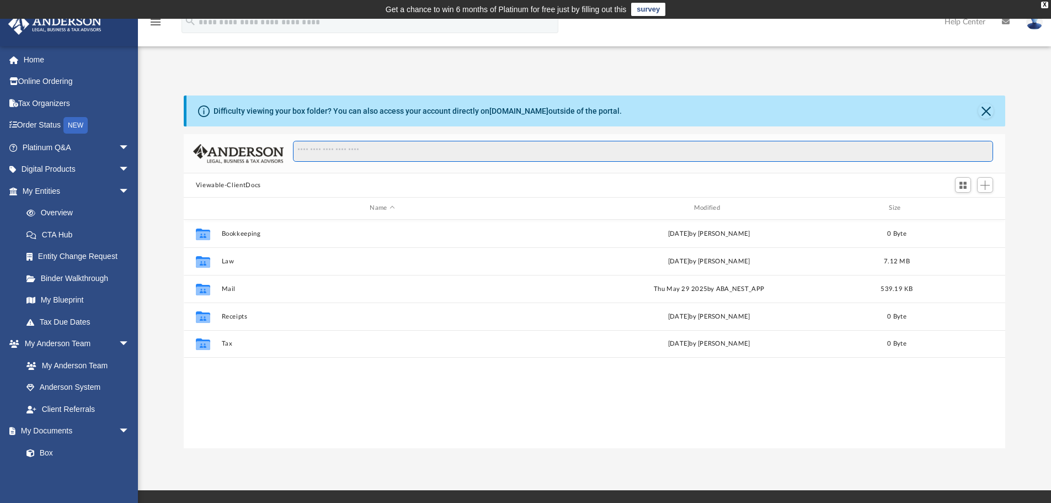
click at [370, 155] on input "Search files and folders" at bounding box center [643, 151] width 700 height 21
type input "****"
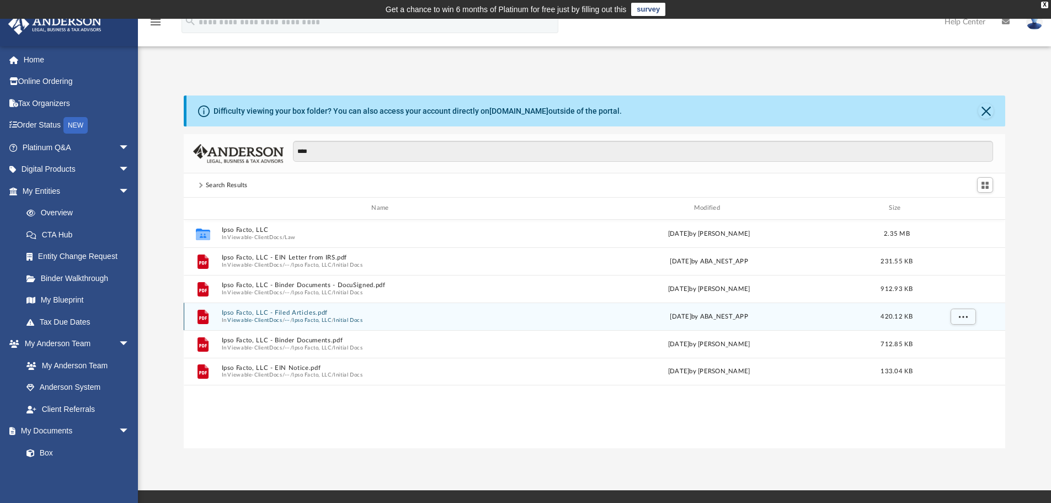
click at [276, 313] on button "Ipso Facto, LLC - Filed Articles.pdf" at bounding box center [382, 312] width 322 height 7
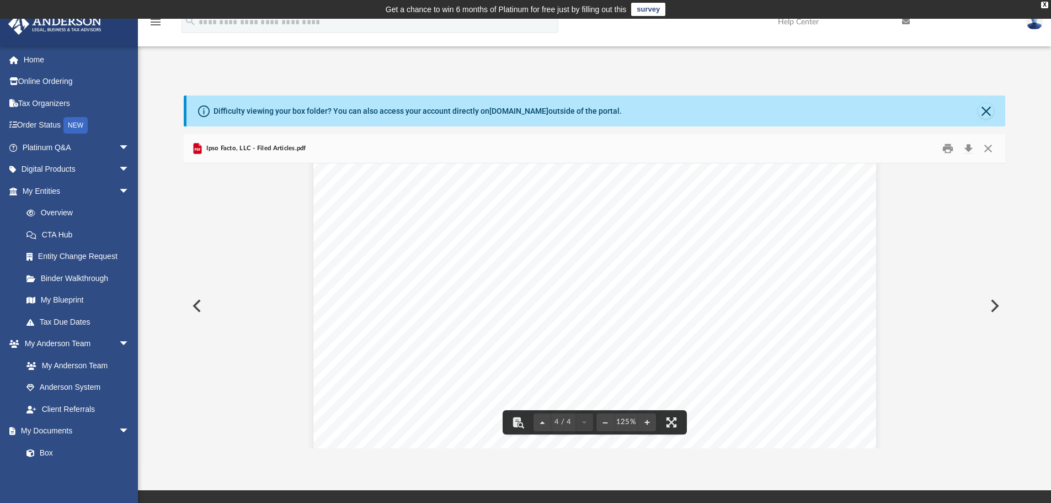
scroll to position [2695, 0]
click at [971, 145] on button "Download" at bounding box center [969, 148] width 20 height 17
click at [984, 106] on button "Close" at bounding box center [986, 110] width 15 height 15
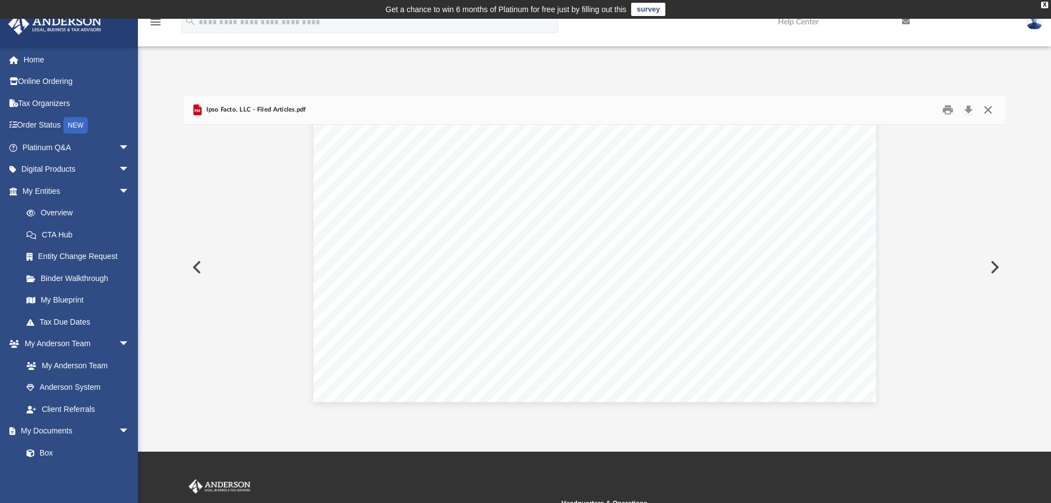
click at [985, 109] on button "Close" at bounding box center [989, 110] width 20 height 17
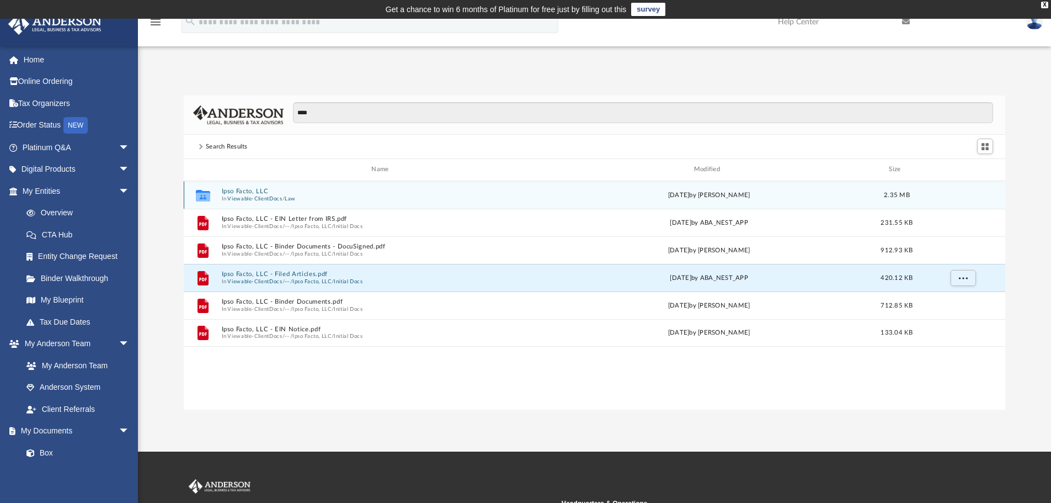
click at [289, 200] on button "Law" at bounding box center [290, 198] width 11 height 7
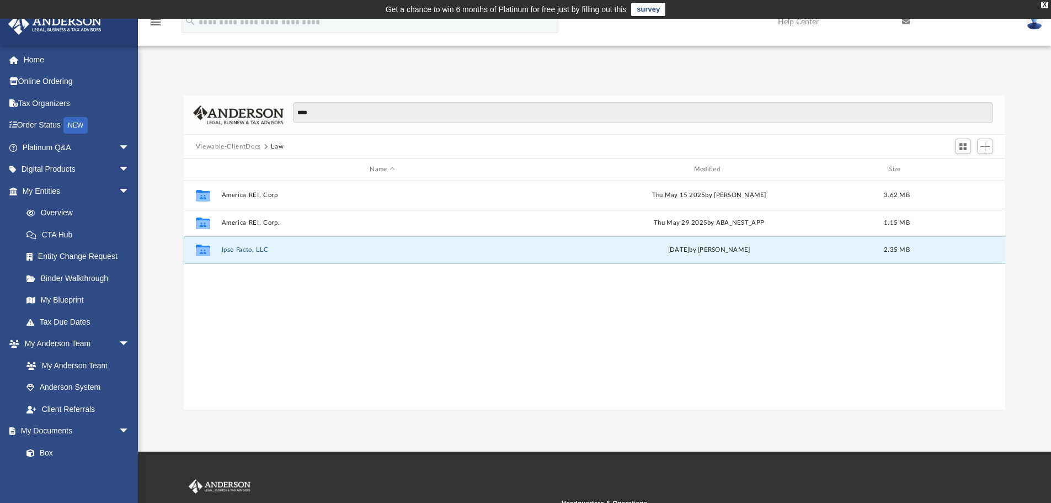
click at [265, 251] on button "Ipso Facto, LLC" at bounding box center [382, 249] width 322 height 7
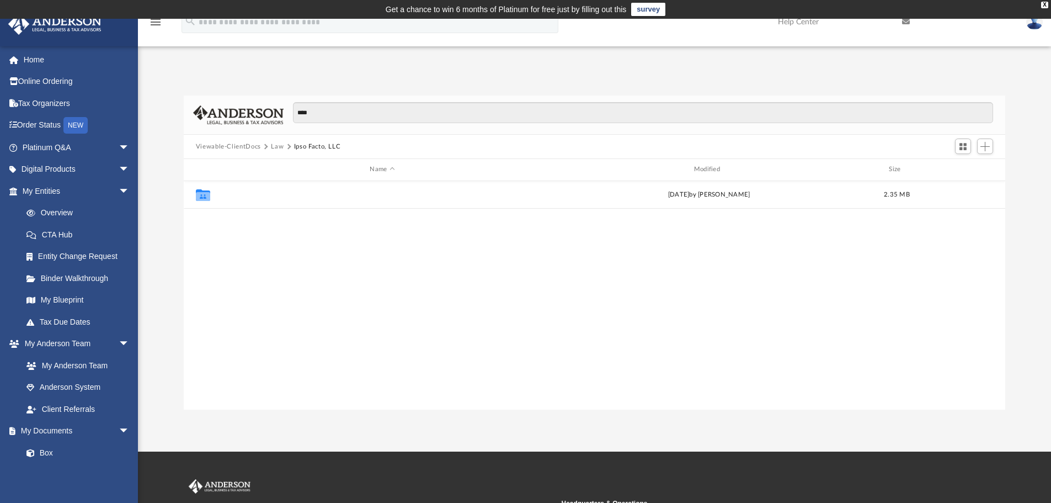
click at [252, 197] on button "Initial Docs" at bounding box center [382, 194] width 322 height 7
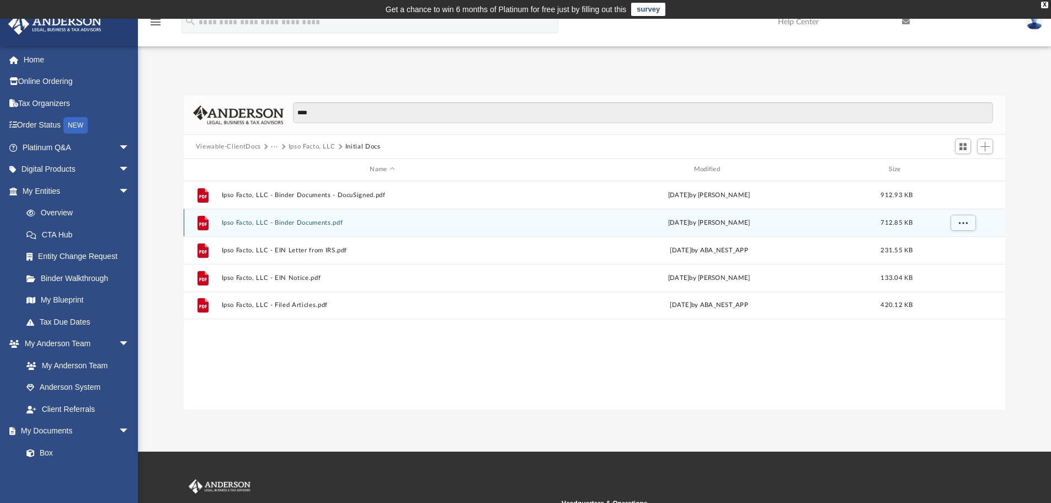
click at [312, 219] on button "Ipso Facto, LLC - Binder Documents.pdf" at bounding box center [382, 222] width 322 height 7
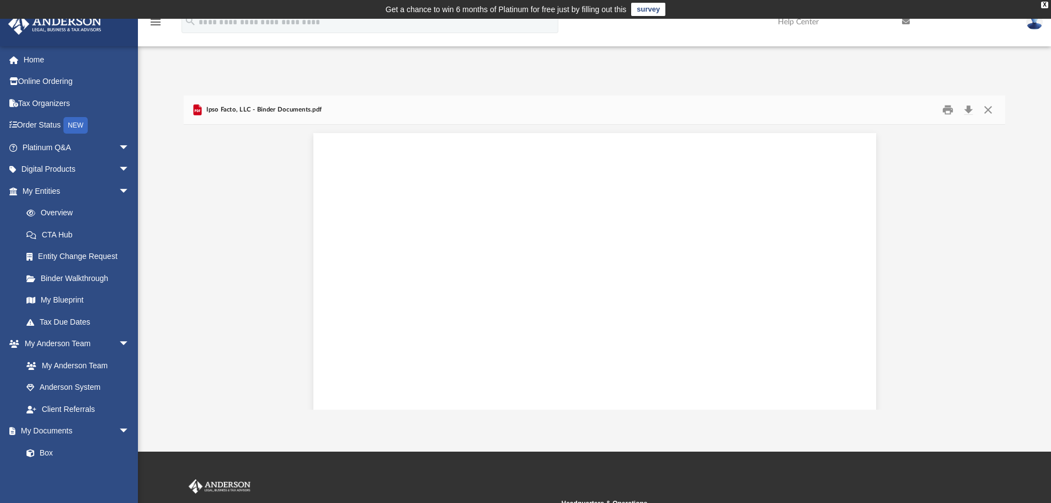
scroll to position [4470, 0]
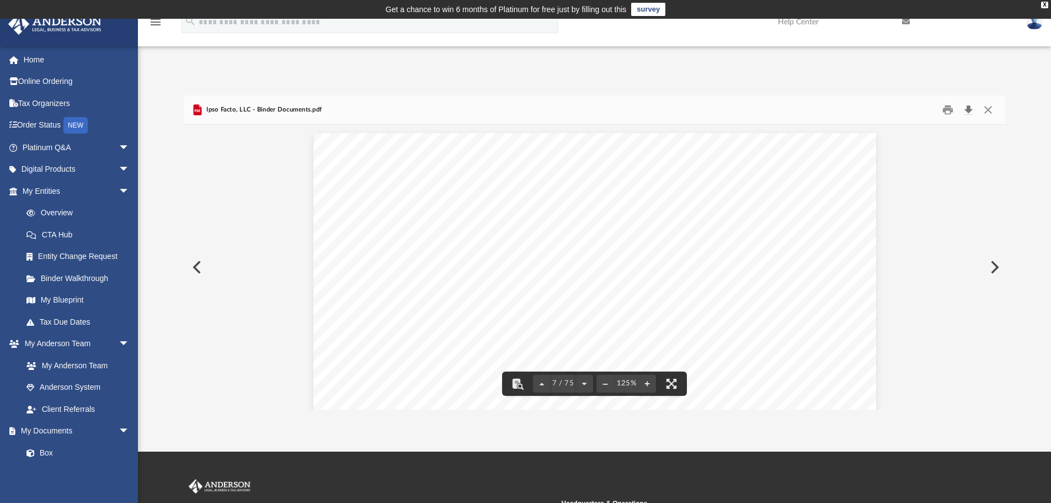
click at [970, 105] on button "Download" at bounding box center [969, 110] width 20 height 17
